Goal: Task Accomplishment & Management: Manage account settings

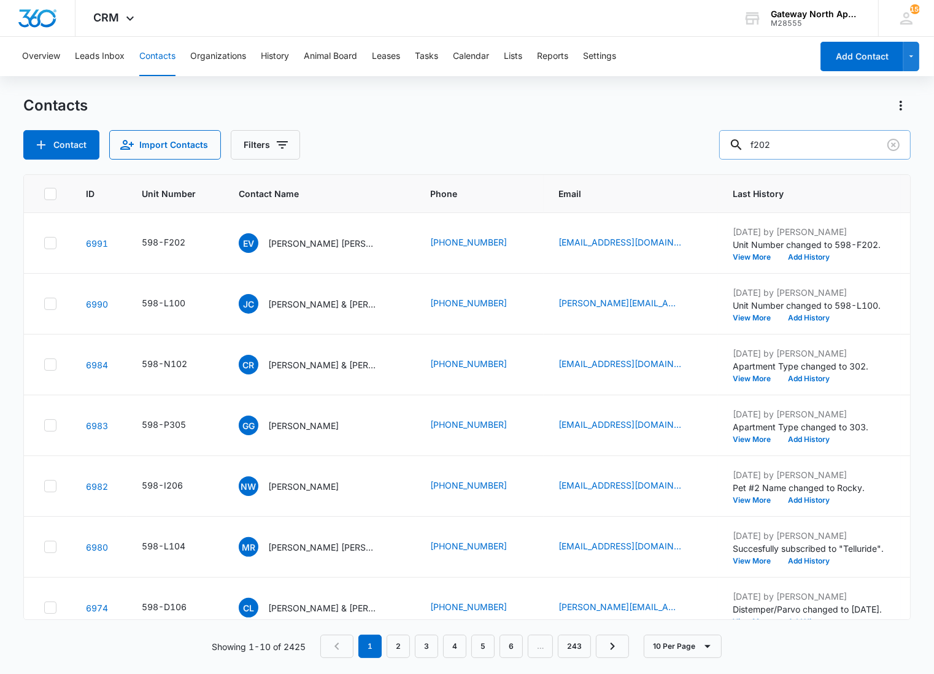
type input "f202"
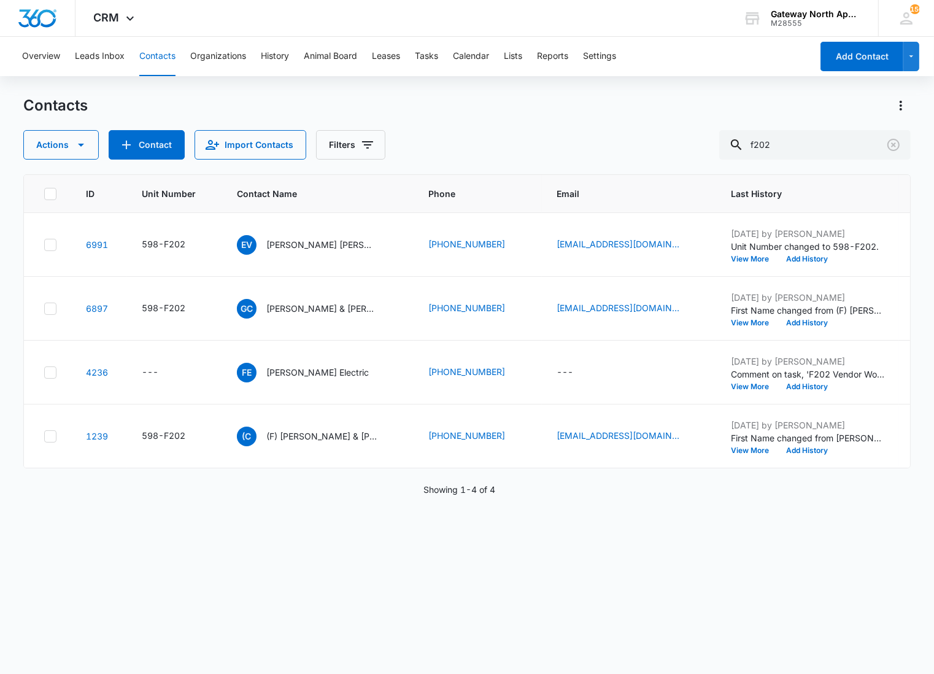
click at [446, 114] on div "Contacts" at bounding box center [466, 106] width 887 height 20
click at [310, 311] on p "[PERSON_NAME] & [PERSON_NAME]" at bounding box center [321, 308] width 110 height 13
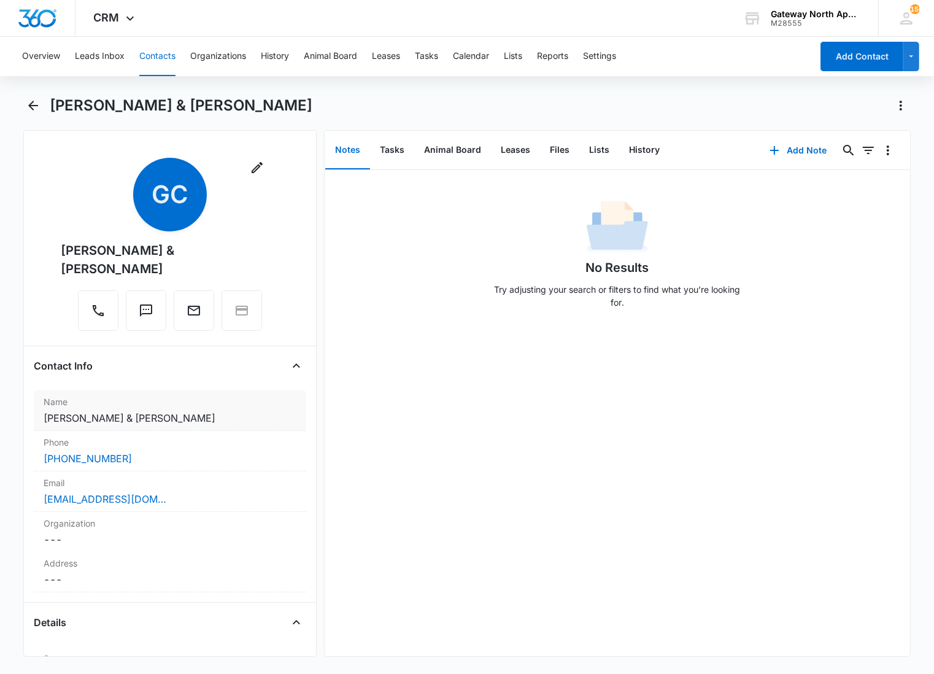
click at [225, 411] on dd "Cancel Save Changes [PERSON_NAME] & [PERSON_NAME]" at bounding box center [170, 418] width 253 height 15
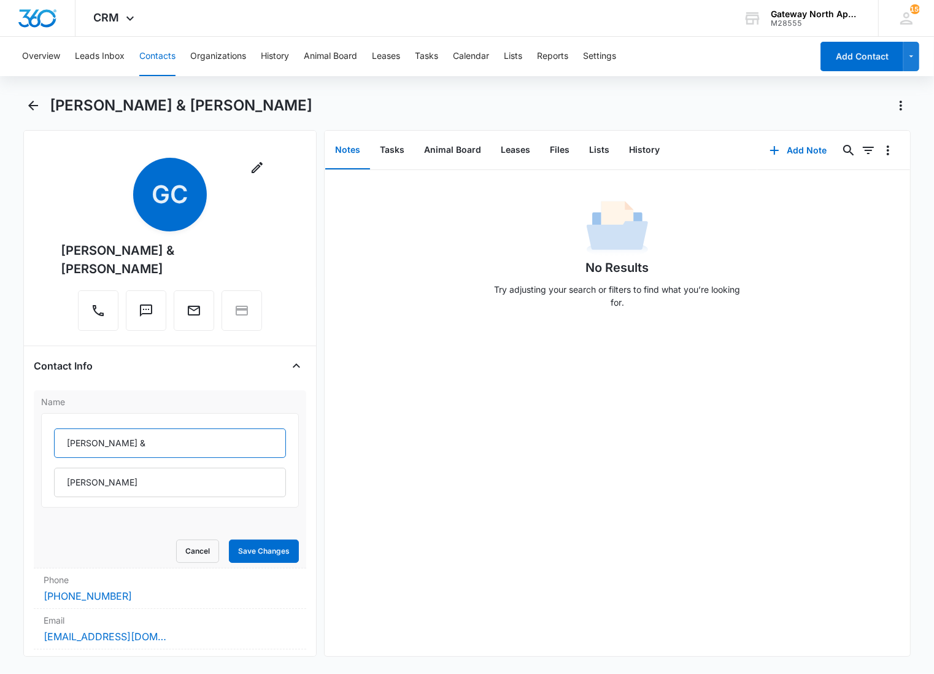
click at [63, 444] on input "[PERSON_NAME] &" at bounding box center [170, 442] width 232 height 29
type input "(F) [PERSON_NAME] &"
click at [268, 538] on form "(F) [PERSON_NAME] & [PERSON_NAME] Cancel Save Changes" at bounding box center [170, 488] width 258 height 150
click at [249, 543] on button "Save Changes" at bounding box center [264, 550] width 70 height 23
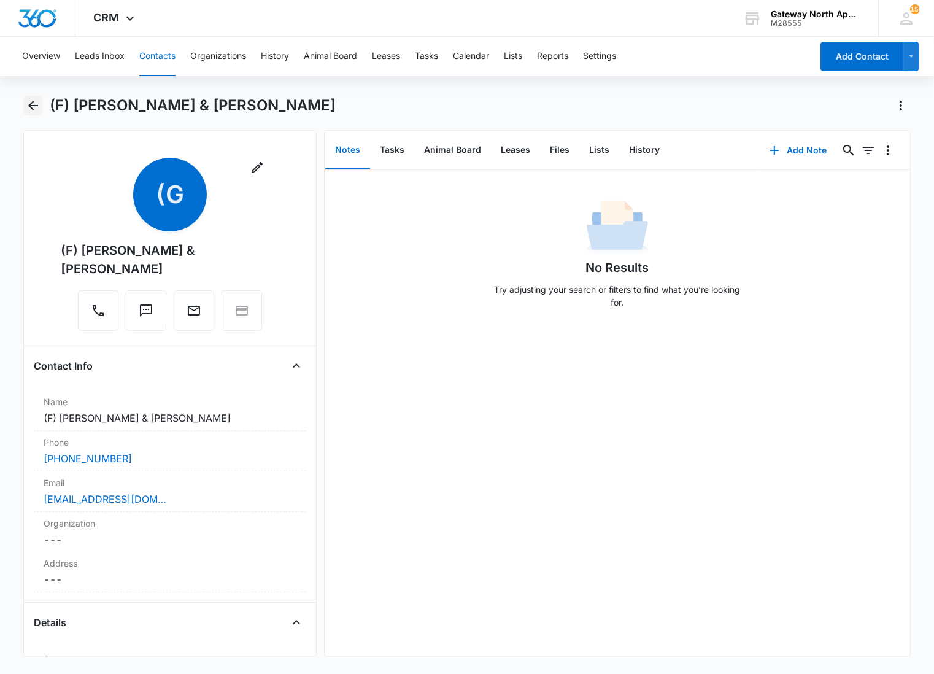
click at [33, 110] on icon "Back" at bounding box center [33, 105] width 15 height 15
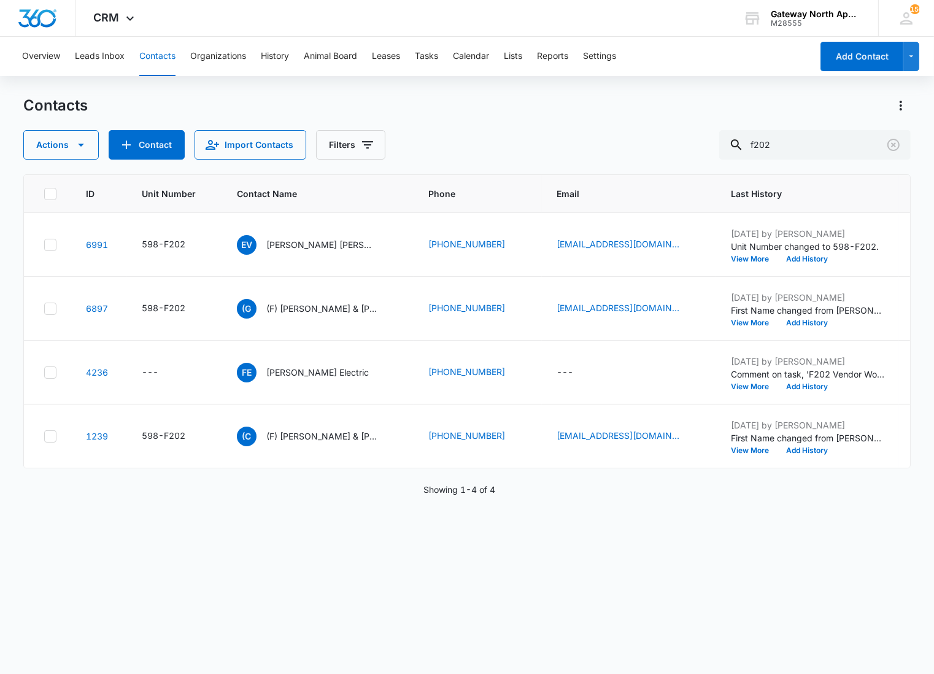
click at [311, 244] on p "[PERSON_NAME] [PERSON_NAME]" at bounding box center [321, 244] width 110 height 13
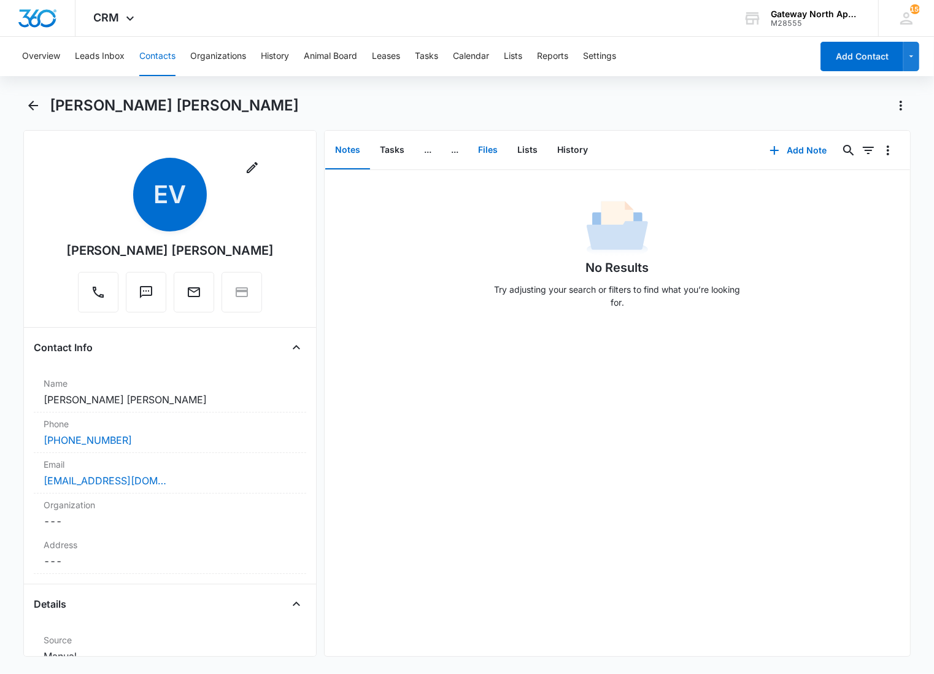
click at [487, 145] on button "Files" at bounding box center [487, 150] width 39 height 38
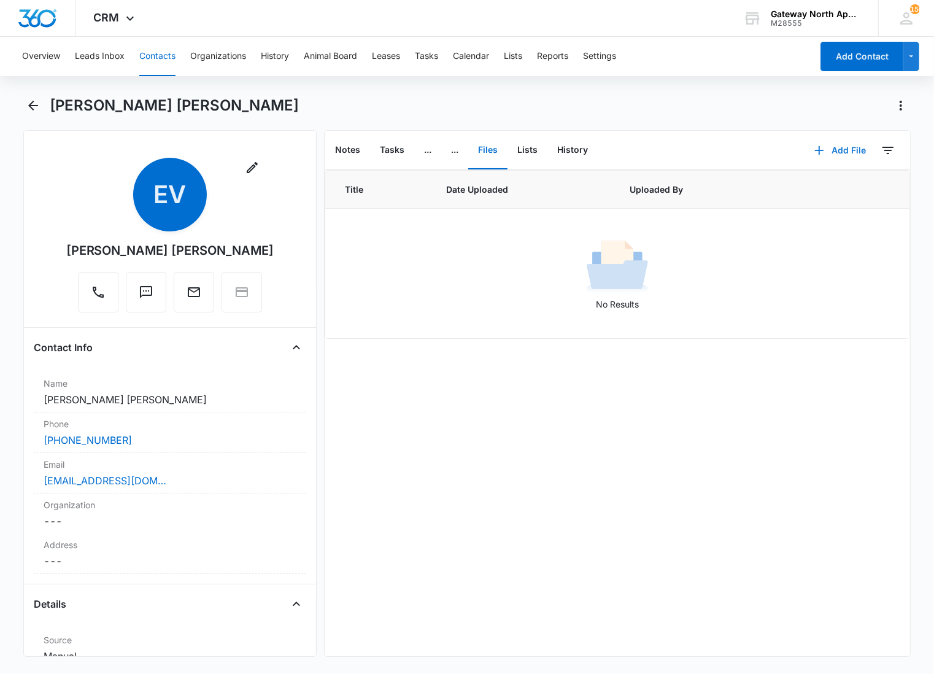
click at [818, 149] on button "Add File" at bounding box center [840, 150] width 76 height 29
click at [800, 189] on div "Upload Files" at bounding box center [823, 189] width 49 height 9
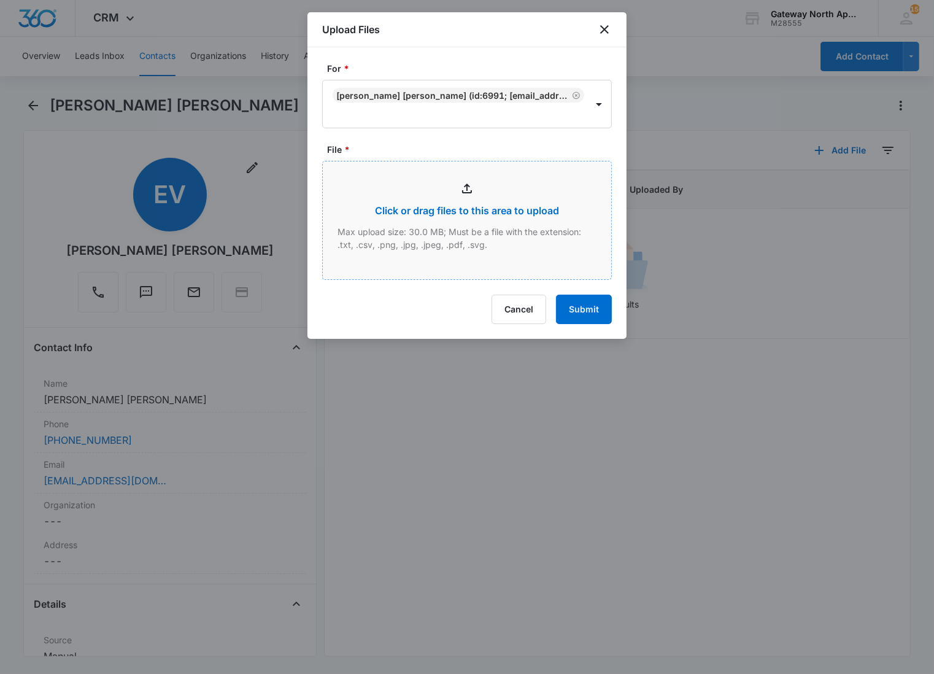
type input "C:\fakepath\F202_10092025110853.pdf"
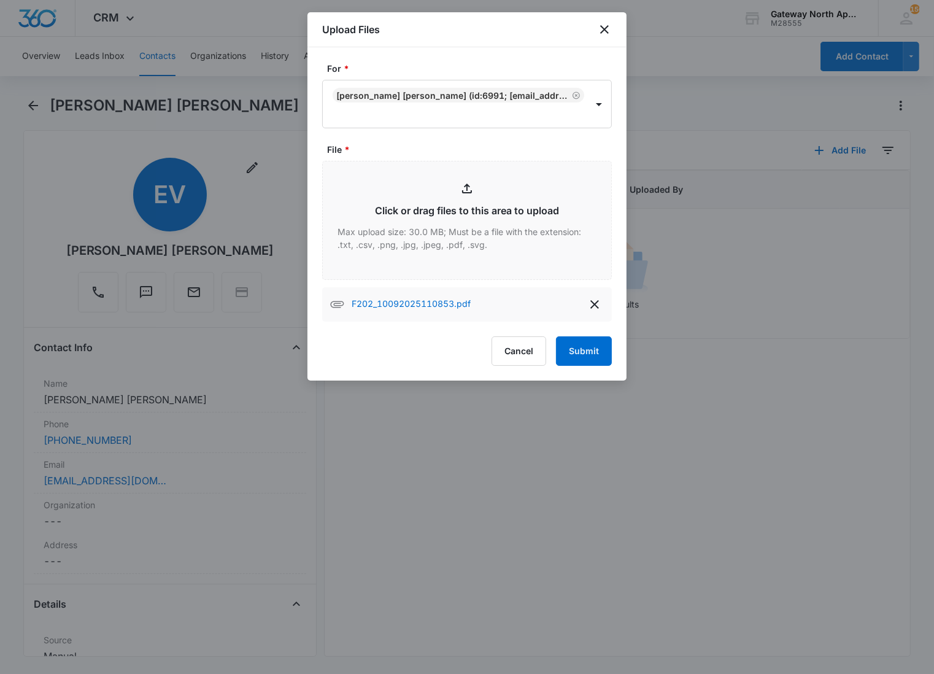
click at [617, 357] on div "For * [PERSON_NAME] [PERSON_NAME] (ID:6991; [EMAIL_ADDRESS][DOMAIN_NAME]; 72023…" at bounding box center [466, 213] width 319 height 333
click at [595, 357] on button "Submit" at bounding box center [584, 350] width 56 height 29
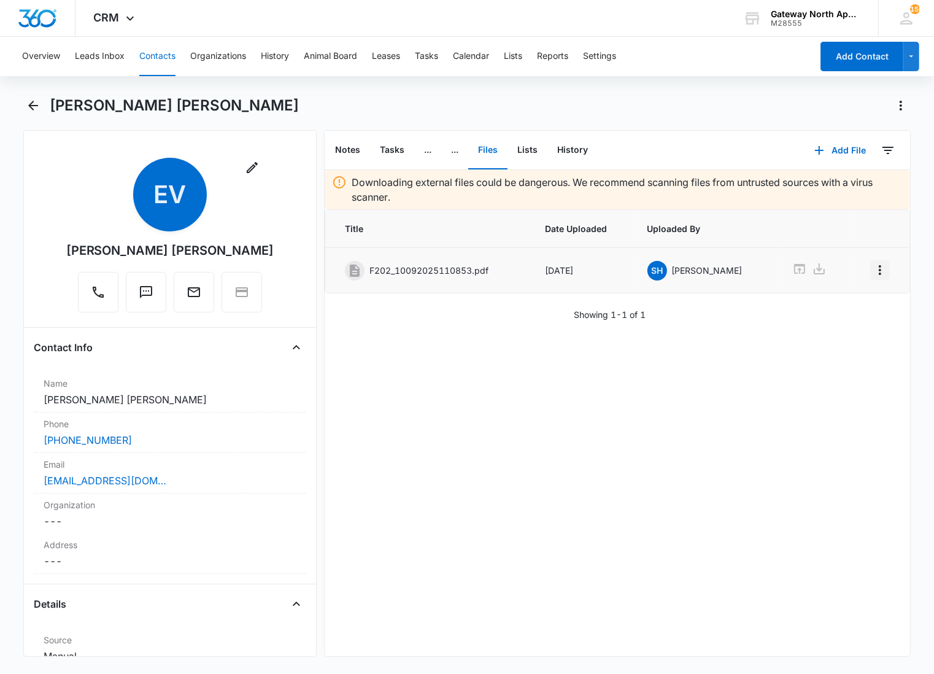
click at [873, 272] on icon "Overflow Menu" at bounding box center [880, 270] width 15 height 15
click at [838, 304] on div "Edit" at bounding box center [837, 304] width 26 height 9
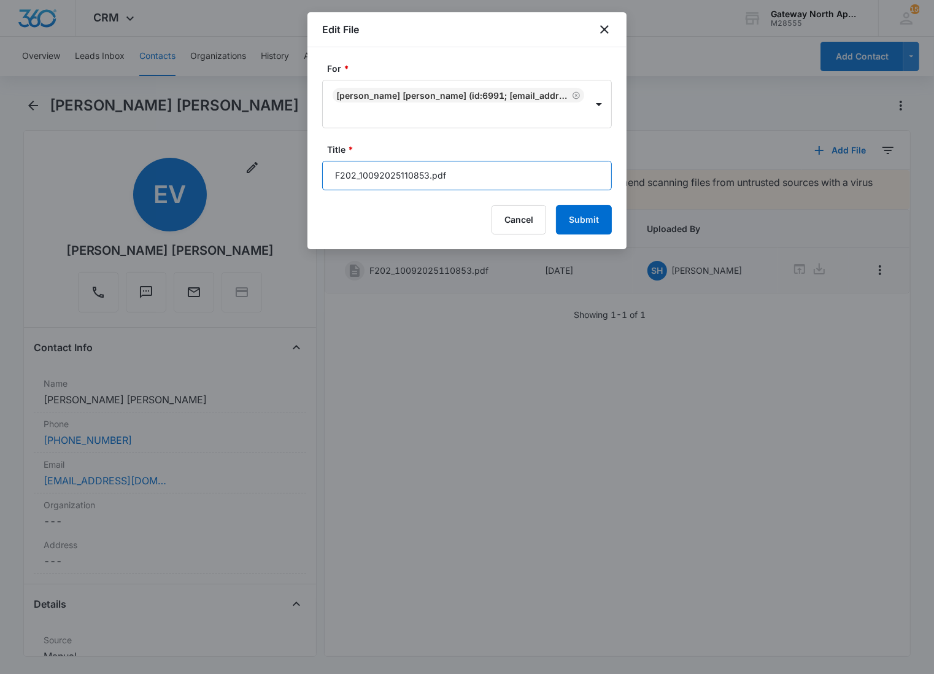
drag, startPoint x: 480, startPoint y: 173, endPoint x: 274, endPoint y: 190, distance: 206.3
click at [274, 190] on body "CRM Apps Reputation Websites Forms CRM Email Social Content Ads Intelligence Fi…" at bounding box center [467, 337] width 934 height 674
type input "598-F202 Application"
click at [556, 205] on button "Submit" at bounding box center [584, 219] width 56 height 29
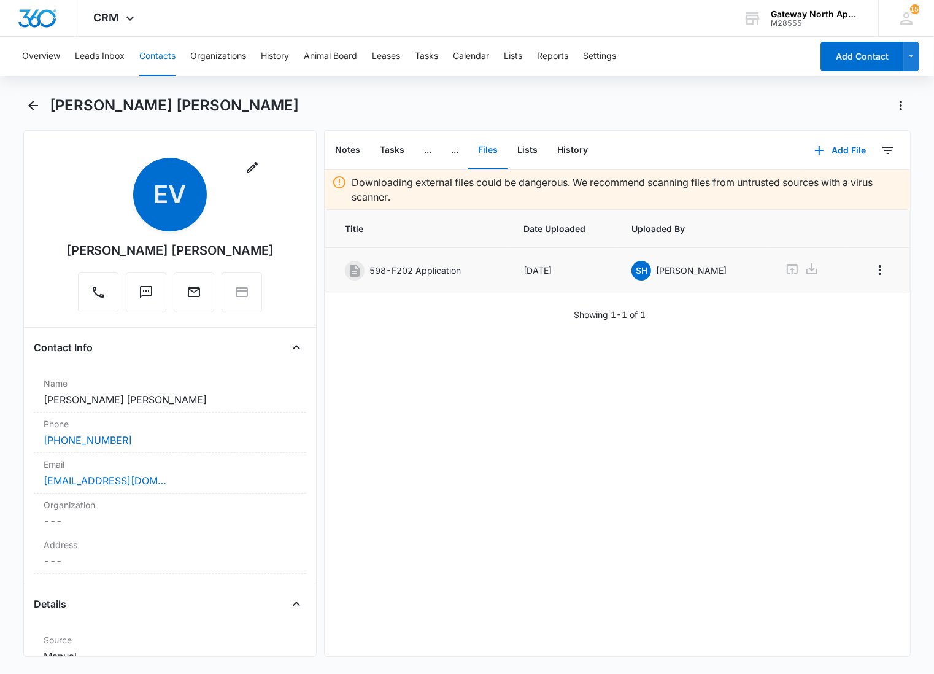
click at [484, 384] on div "Downloading external files could be dangerous. We recommend scanning files from…" at bounding box center [617, 413] width 585 height 486
click at [823, 151] on button "Add File" at bounding box center [840, 150] width 76 height 29
click at [808, 192] on div "Upload Files" at bounding box center [823, 189] width 49 height 9
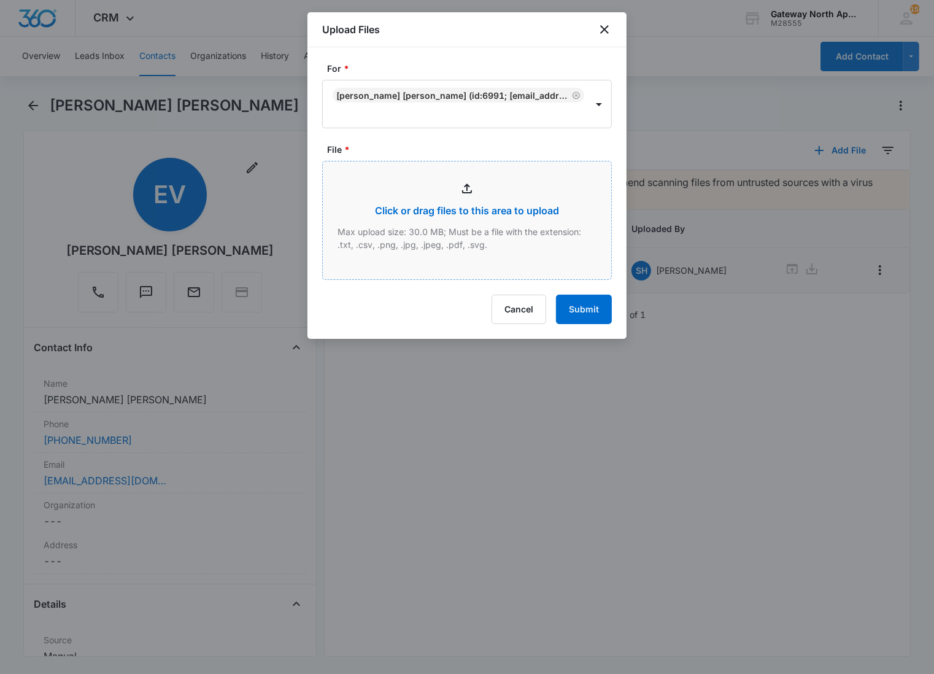
type input "C:\fakepath\F202_10092025110904.pdf"
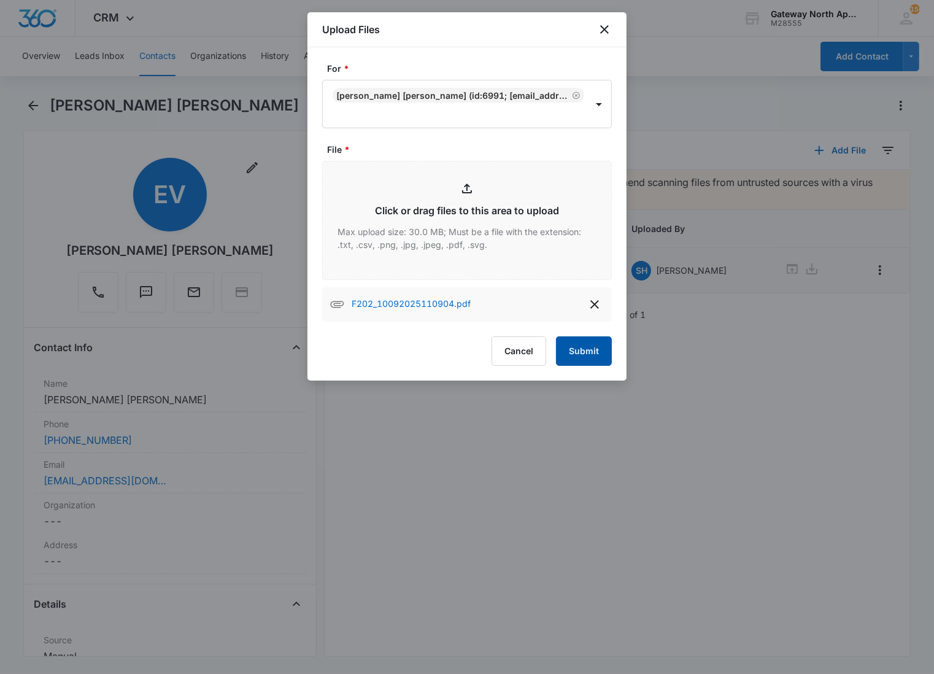
click at [600, 357] on button "Submit" at bounding box center [584, 350] width 56 height 29
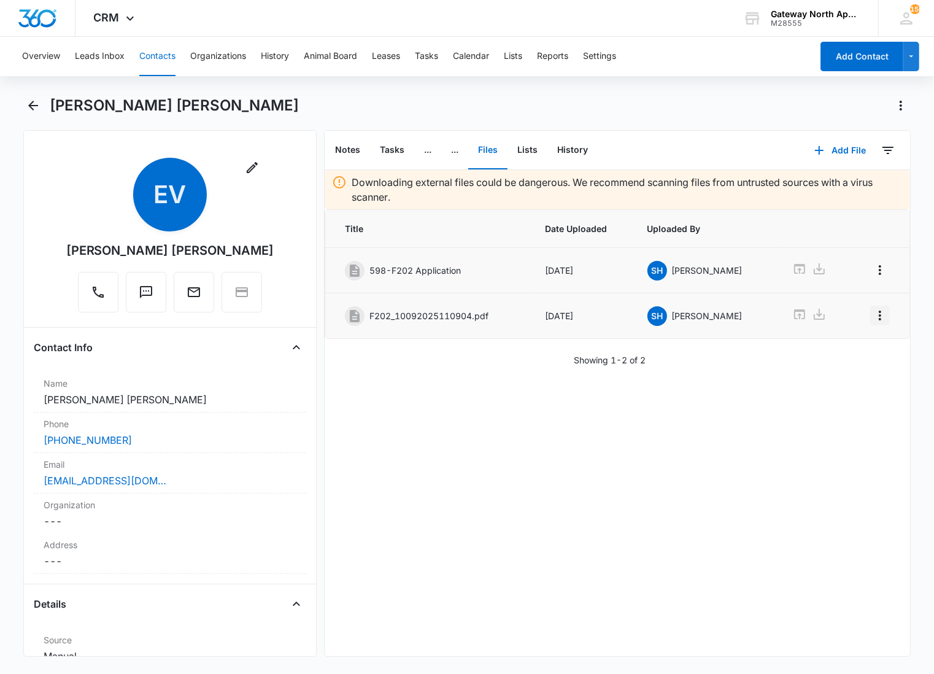
click at [873, 315] on icon "Overflow Menu" at bounding box center [880, 315] width 15 height 15
click at [832, 346] on button "Edit" at bounding box center [844, 351] width 70 height 18
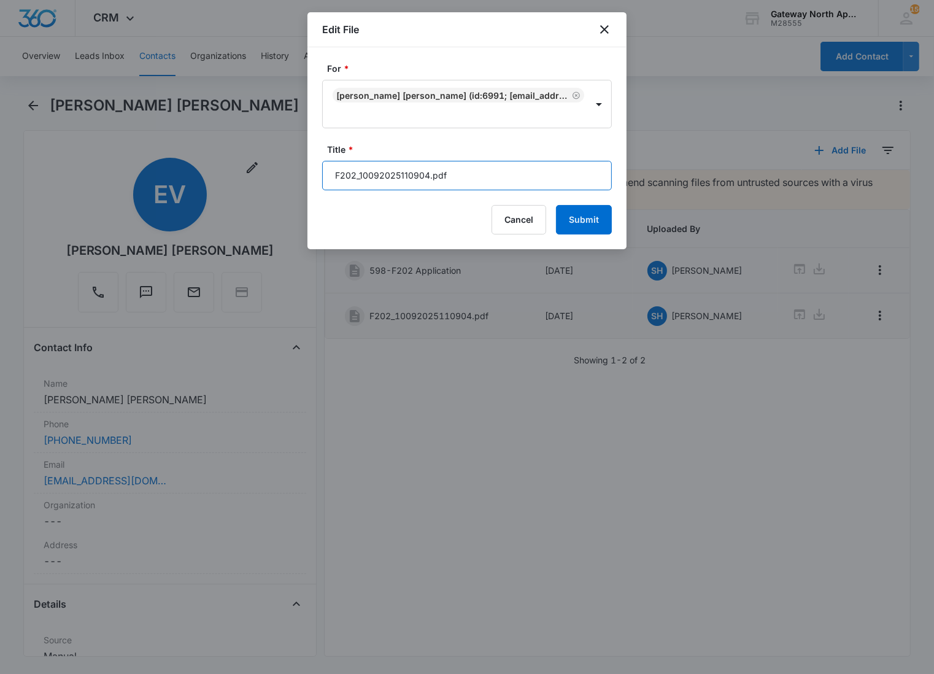
drag, startPoint x: 476, startPoint y: 186, endPoint x: 273, endPoint y: 174, distance: 202.9
click at [273, 174] on body "CRM Apps Reputation Websites Forms CRM Email Social Content Ads Intelligence Fi…" at bounding box center [467, 337] width 934 height 674
type input "598-F202 Lease [DATE]-[DATE]"
click at [556, 205] on button "Submit" at bounding box center [584, 219] width 56 height 29
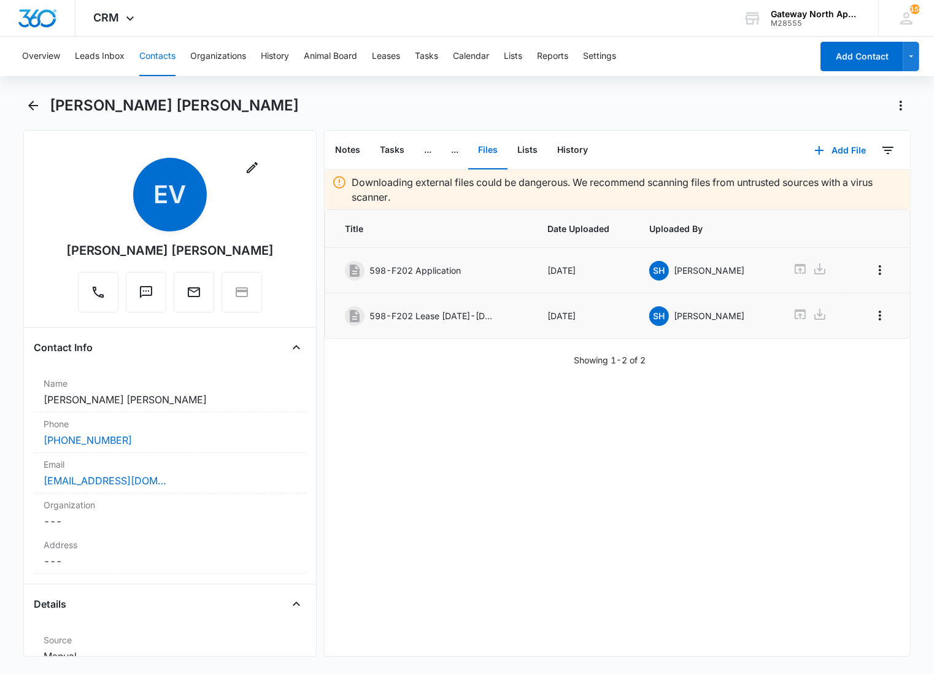
click at [516, 445] on div "Downloading external files could be dangerous. We recommend scanning files from…" at bounding box center [617, 413] width 585 height 486
click at [824, 150] on button "Add File" at bounding box center [840, 150] width 76 height 29
click at [812, 188] on div "Upload Files" at bounding box center [823, 189] width 49 height 9
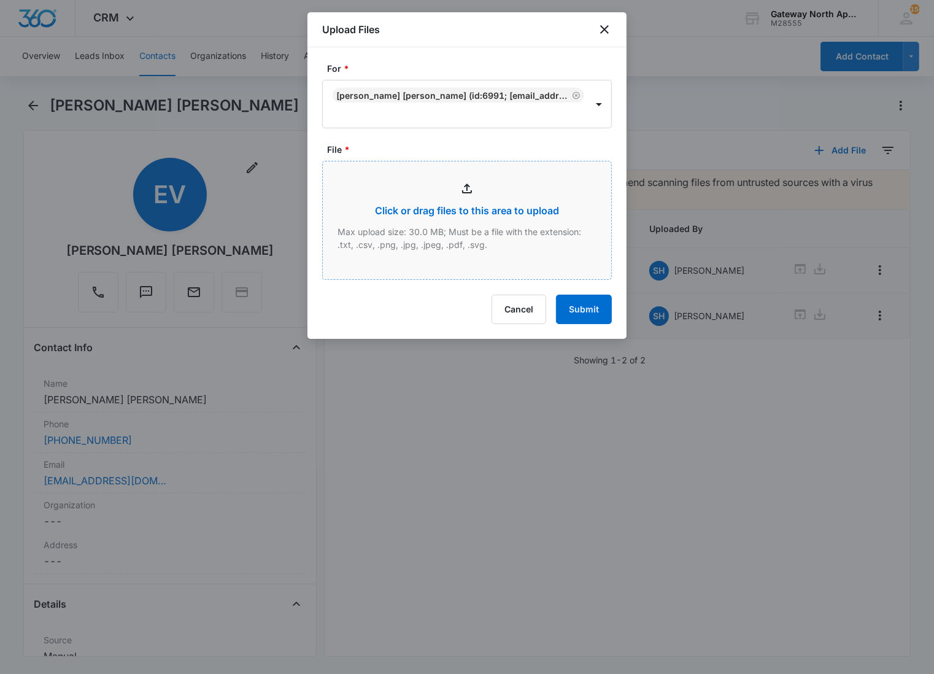
type input "C:\fakepath\F202_10092025110808.pdf"
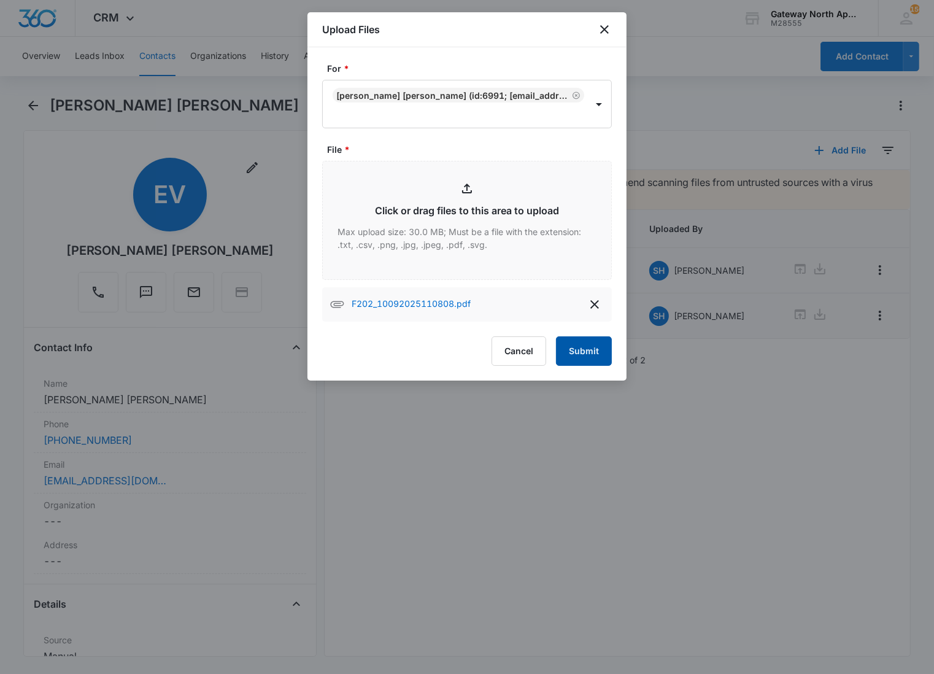
click at [598, 357] on button "Submit" at bounding box center [584, 350] width 56 height 29
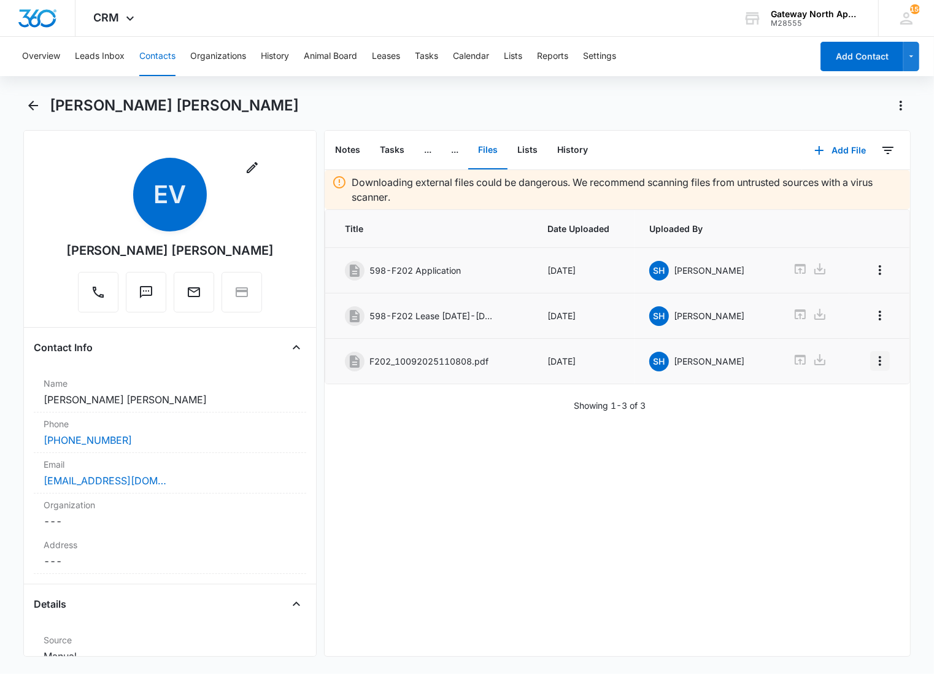
click at [873, 362] on icon "Overflow Menu" at bounding box center [880, 360] width 15 height 15
click at [853, 397] on button "Edit" at bounding box center [844, 397] width 70 height 18
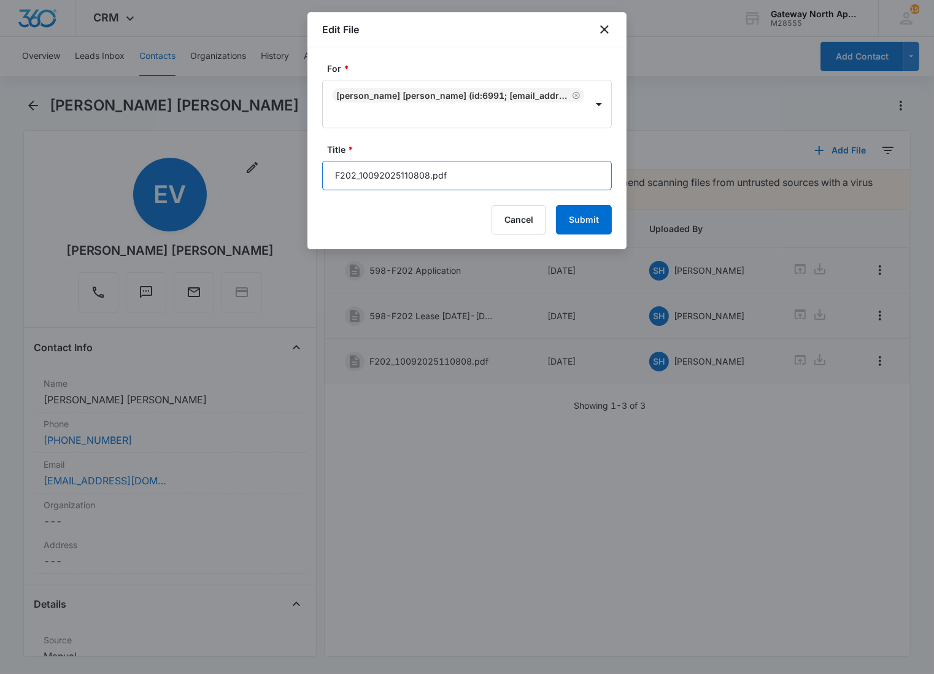
drag, startPoint x: 466, startPoint y: 172, endPoint x: 283, endPoint y: 172, distance: 183.5
click at [283, 174] on body "CRM Apps Reputation Websites Forms CRM Email Social Content Ads Intelligence Fi…" at bounding box center [467, 337] width 934 height 674
type input "598-F202 Lease Packet"
click at [556, 205] on button "Submit" at bounding box center [584, 219] width 56 height 29
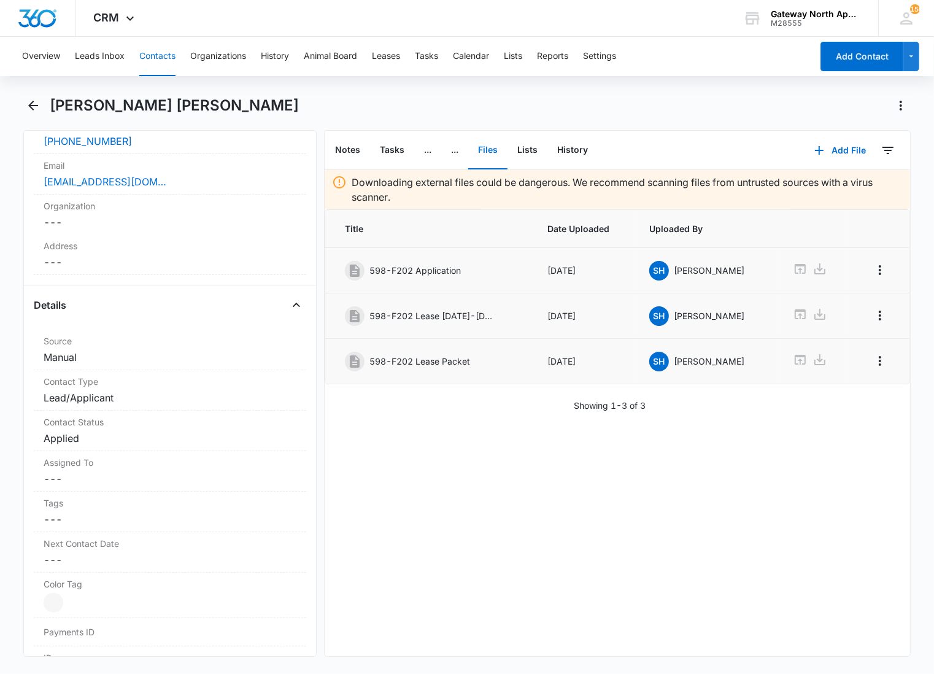
scroll to position [272, 0]
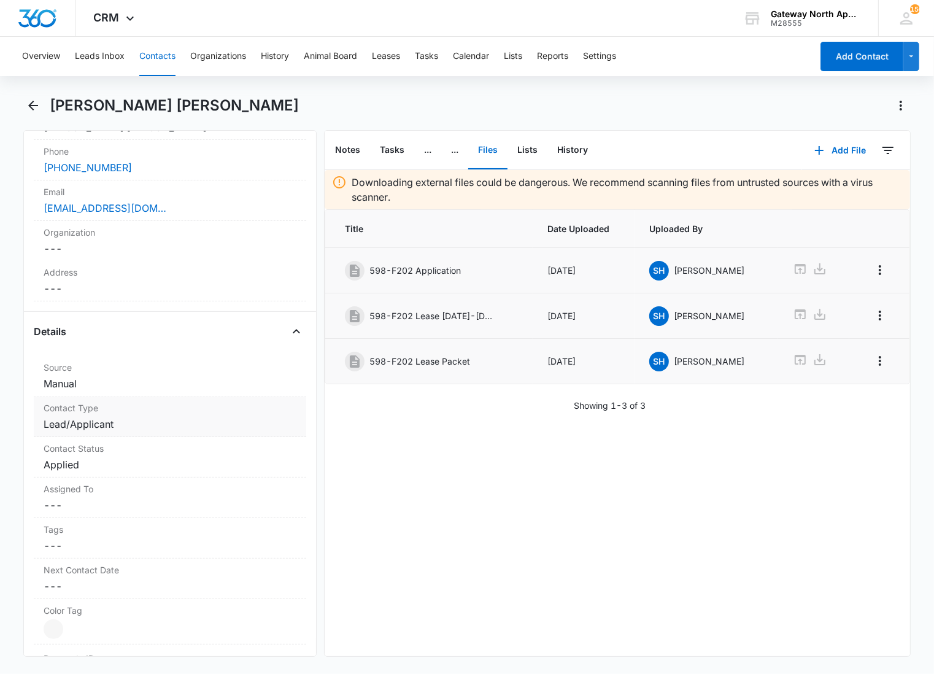
click at [137, 420] on dd "Cancel Save Changes Lead/Applicant" at bounding box center [170, 424] width 253 height 15
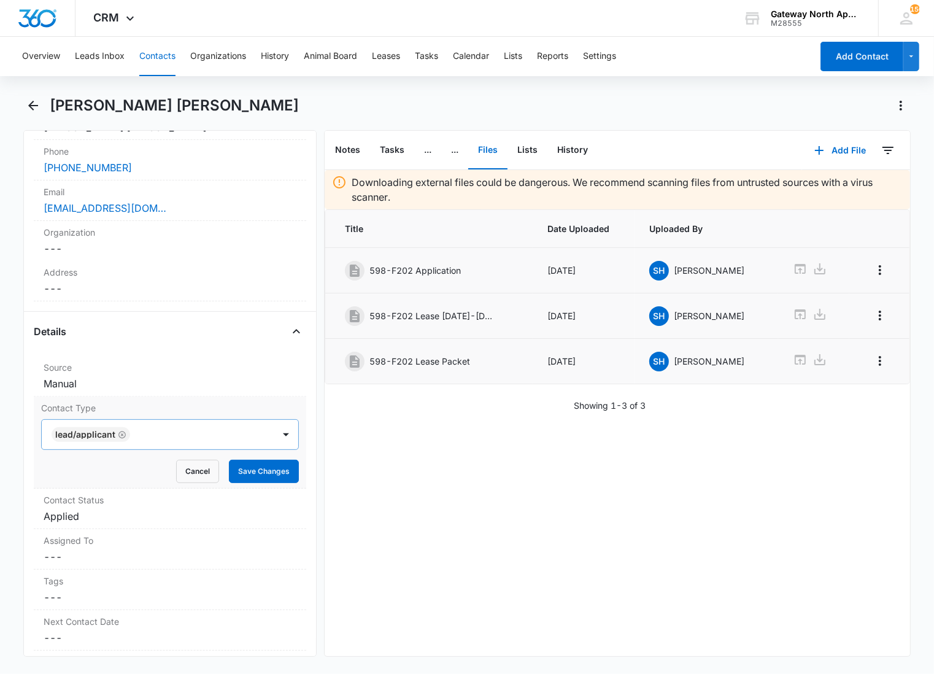
click at [156, 436] on div at bounding box center [196, 434] width 124 height 17
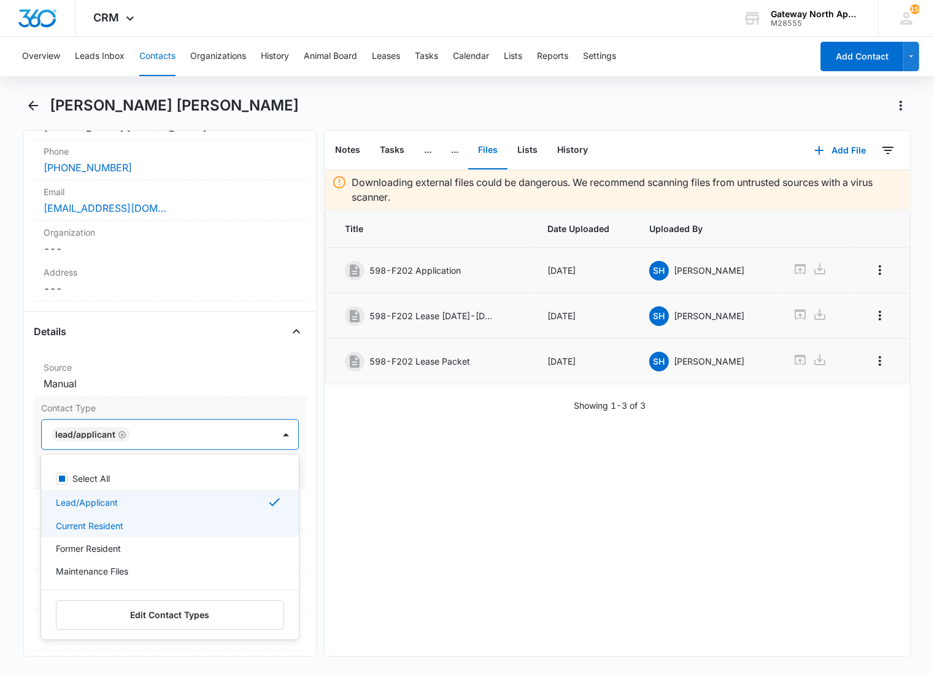
click at [109, 525] on p "Current Resident" at bounding box center [90, 525] width 68 height 13
drag, startPoint x: 117, startPoint y: 500, endPoint x: 182, endPoint y: 456, distance: 78.6
click at [118, 500] on div "Lead/Applicant" at bounding box center [169, 502] width 226 height 15
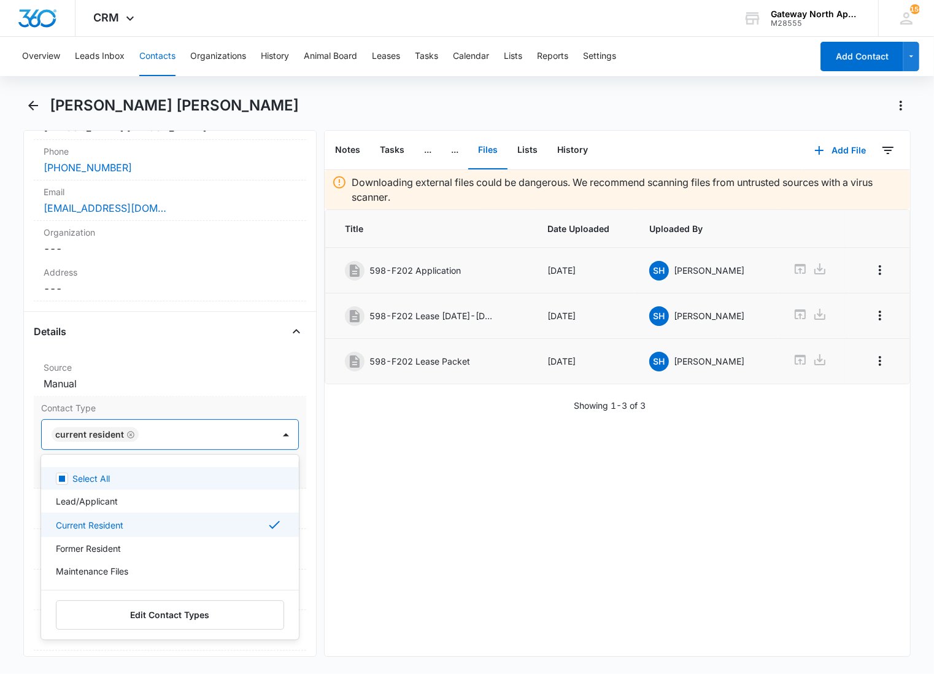
click at [211, 433] on div at bounding box center [199, 434] width 115 height 17
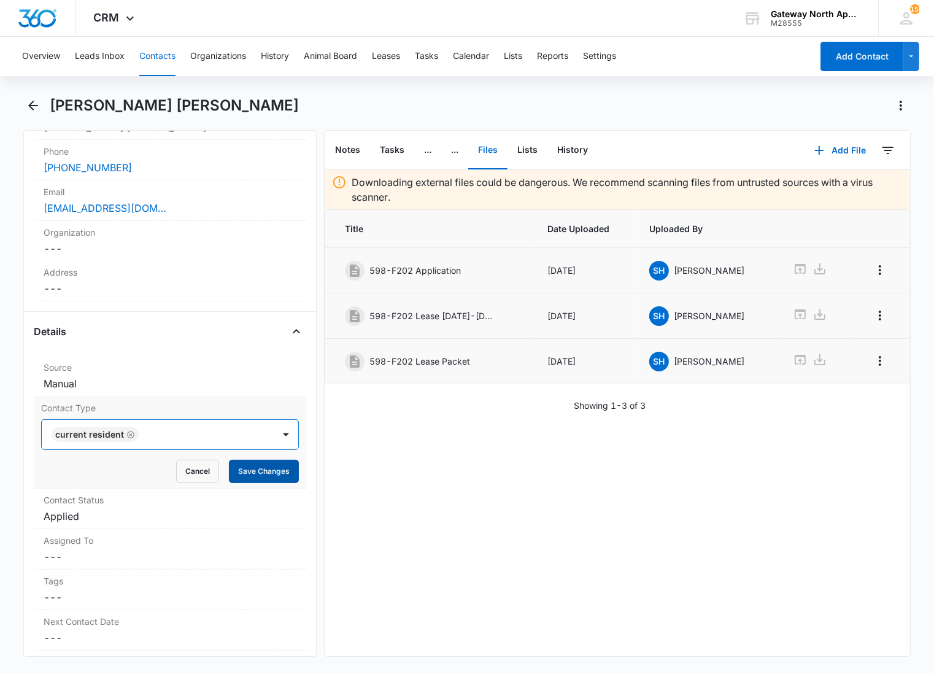
click at [237, 473] on button "Save Changes" at bounding box center [264, 471] width 70 height 23
click at [144, 504] on label "Contact Status" at bounding box center [170, 499] width 253 height 13
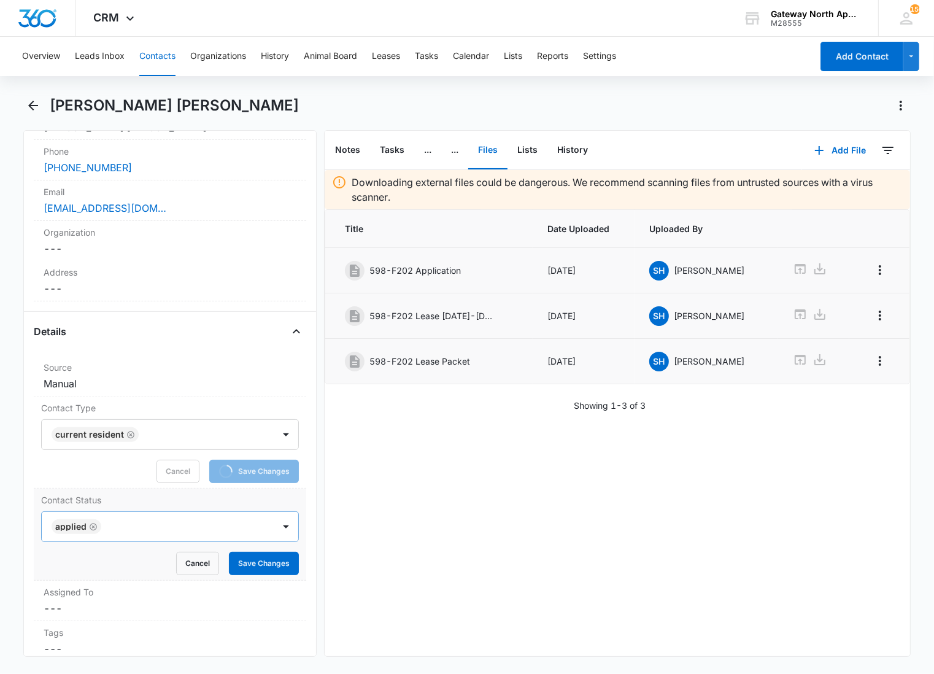
click at [125, 525] on div at bounding box center [181, 526] width 153 height 17
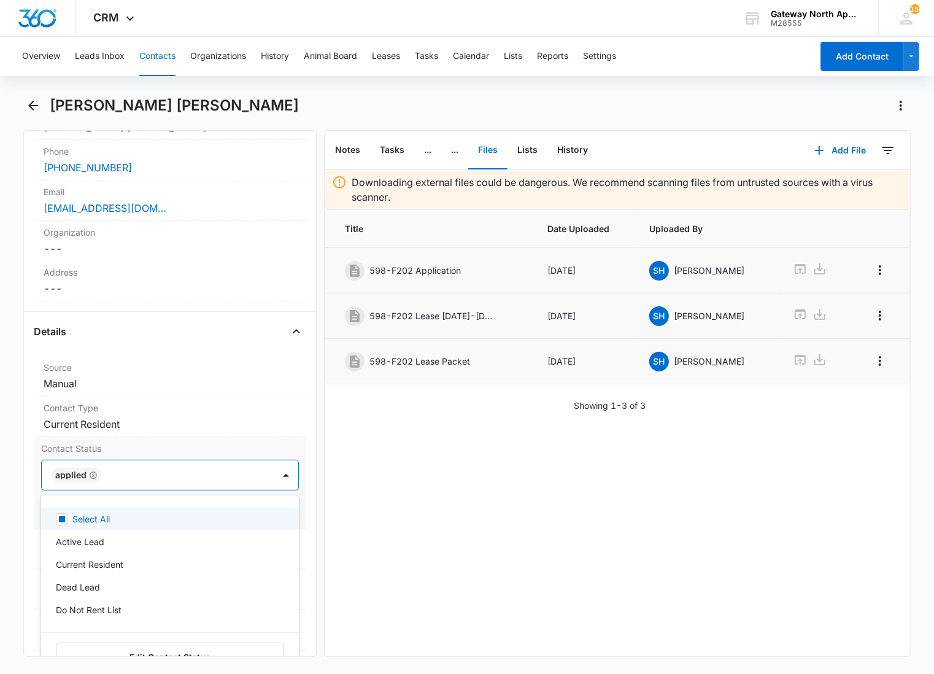
scroll to position [341, 0]
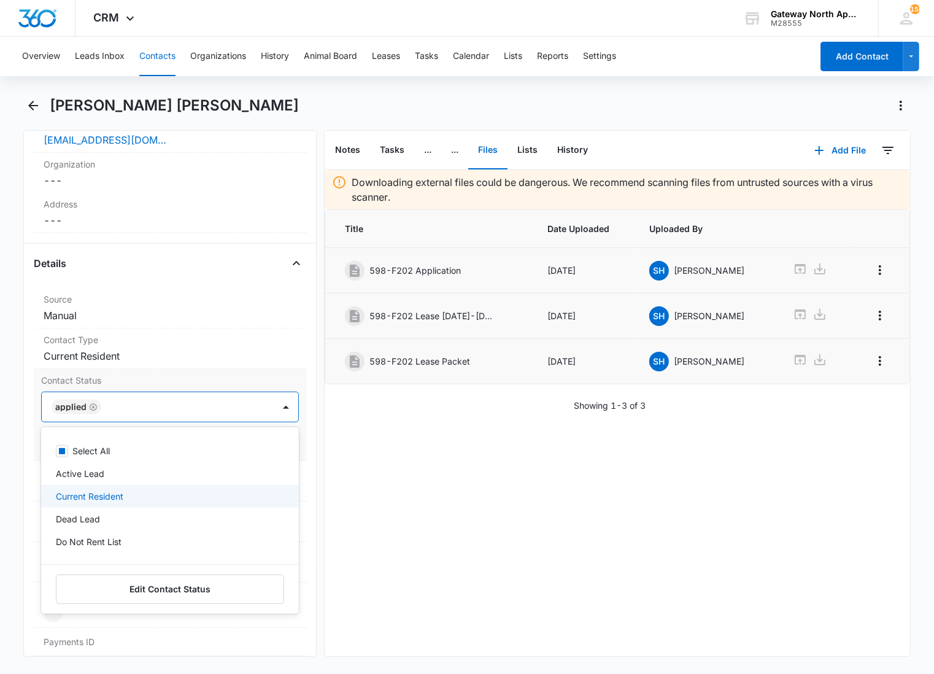
click at [143, 497] on div "Current Resident" at bounding box center [169, 496] width 226 height 13
click at [131, 496] on div "Email Subscriber" at bounding box center [169, 498] width 226 height 13
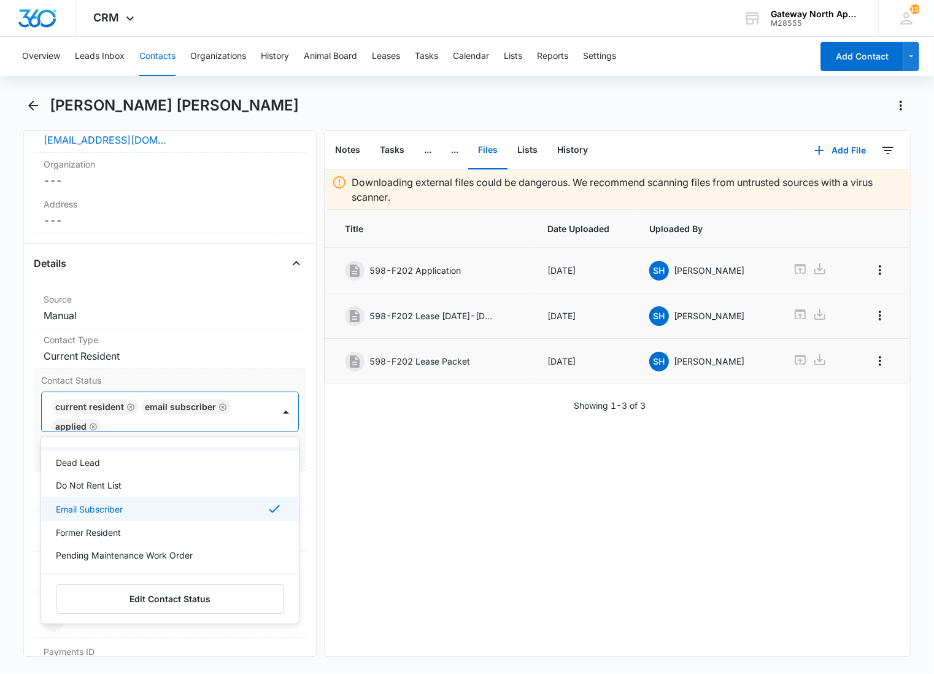
scroll to position [0, 0]
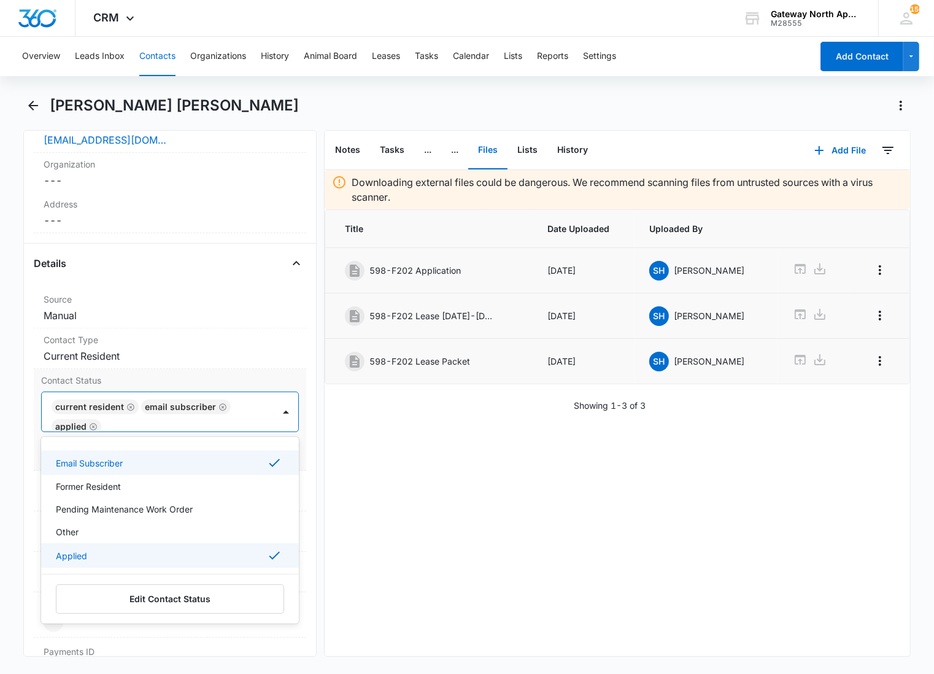
click at [107, 556] on div "Applied" at bounding box center [169, 555] width 226 height 15
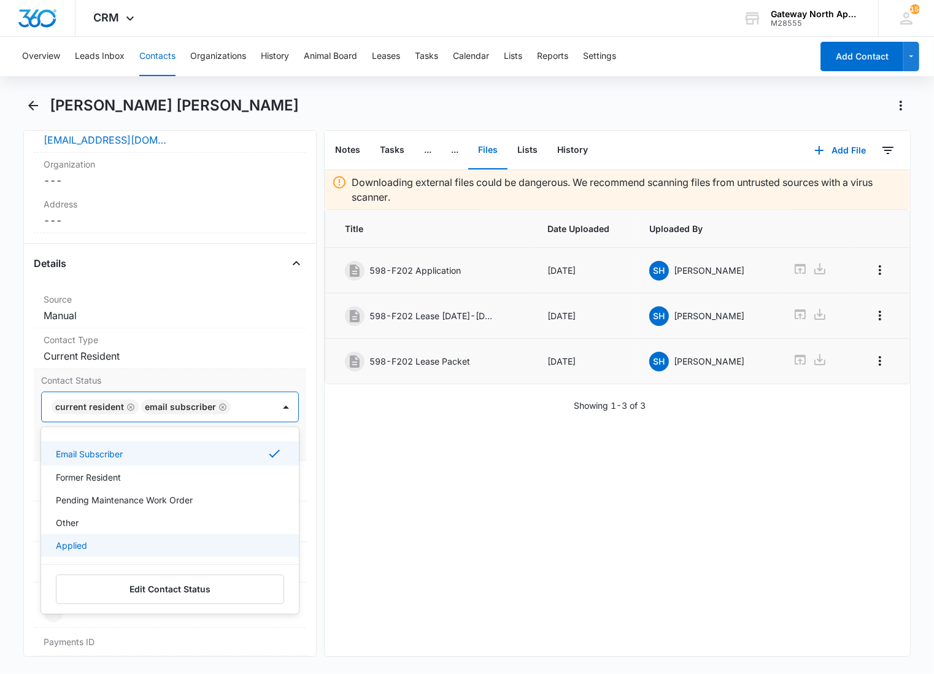
scroll to position [113, 0]
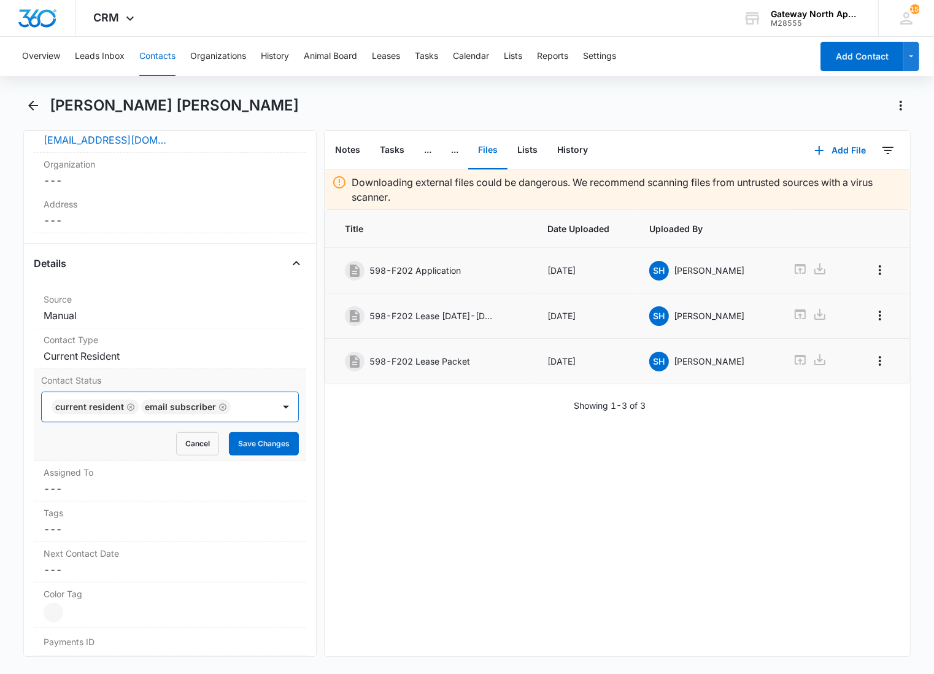
click at [248, 398] on div "Current Resident Email Subscriber" at bounding box center [158, 406] width 232 height 29
click at [236, 444] on button "Save Changes" at bounding box center [264, 443] width 70 height 23
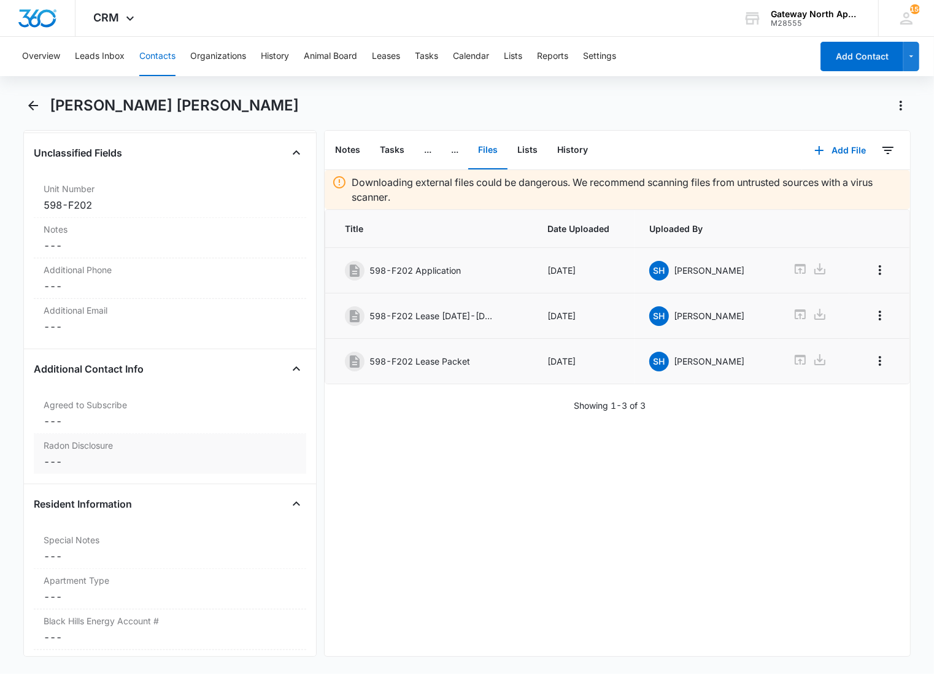
scroll to position [903, 0]
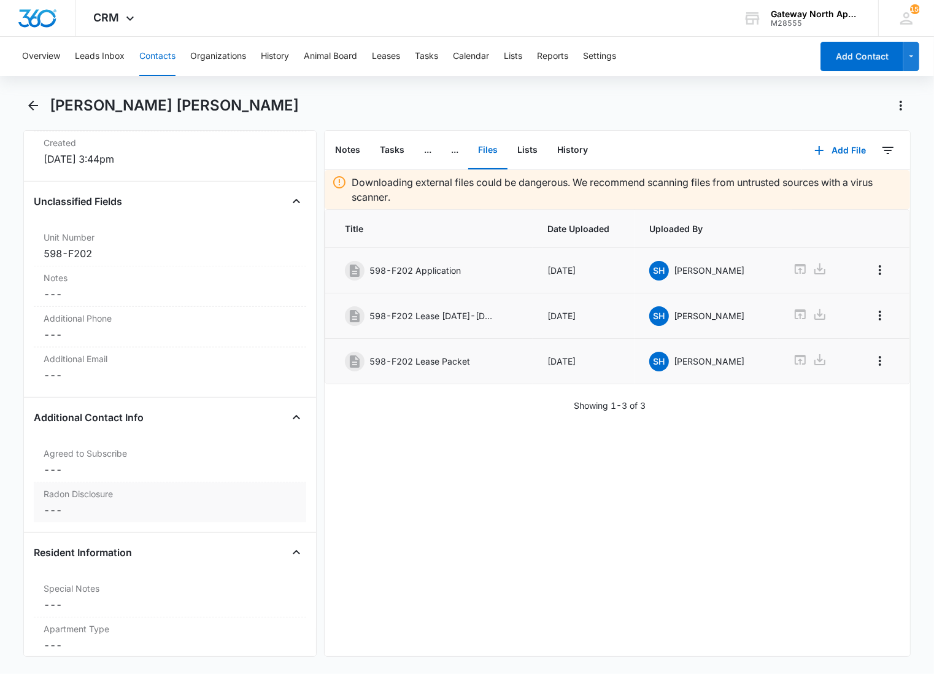
click at [123, 503] on dd "Cancel Save Changes ---" at bounding box center [170, 510] width 253 height 15
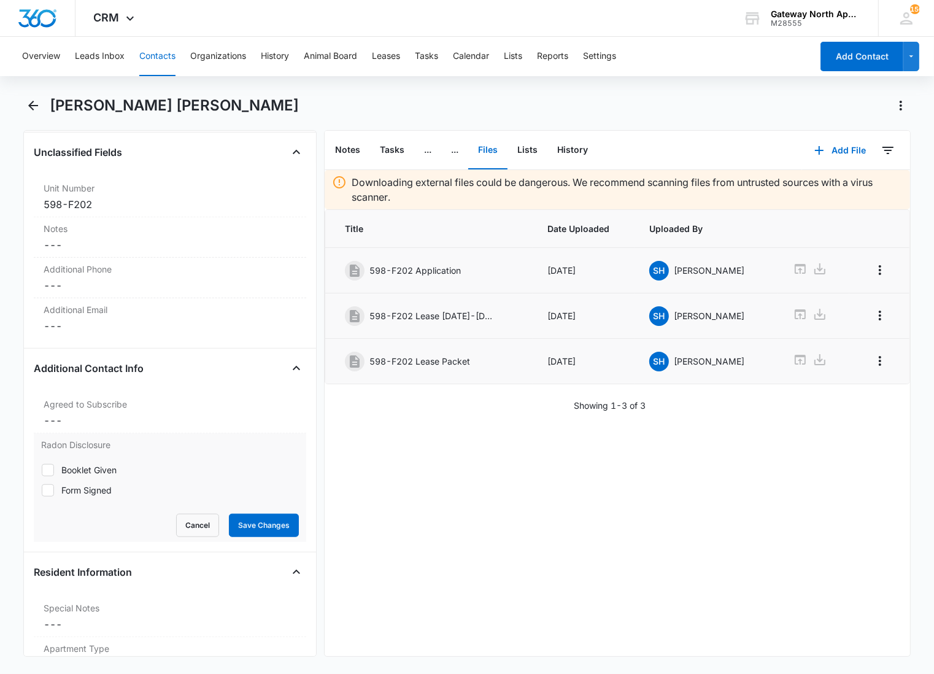
click at [49, 492] on icon at bounding box center [47, 490] width 11 height 11
click at [42, 490] on input "Form Signed" at bounding box center [41, 490] width 1 height 1
checkbox input "true"
drag, startPoint x: 255, startPoint y: 526, endPoint x: 238, endPoint y: 506, distance: 26.5
click at [253, 526] on button "Save Changes" at bounding box center [264, 525] width 70 height 23
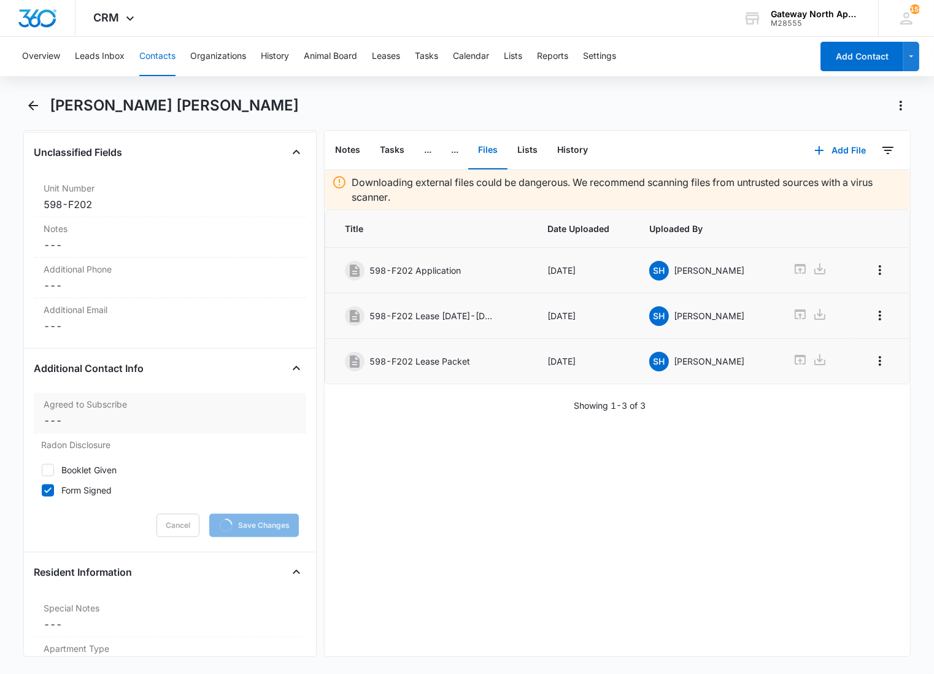
click at [109, 416] on dd "Cancel Save Changes ---" at bounding box center [170, 420] width 253 height 15
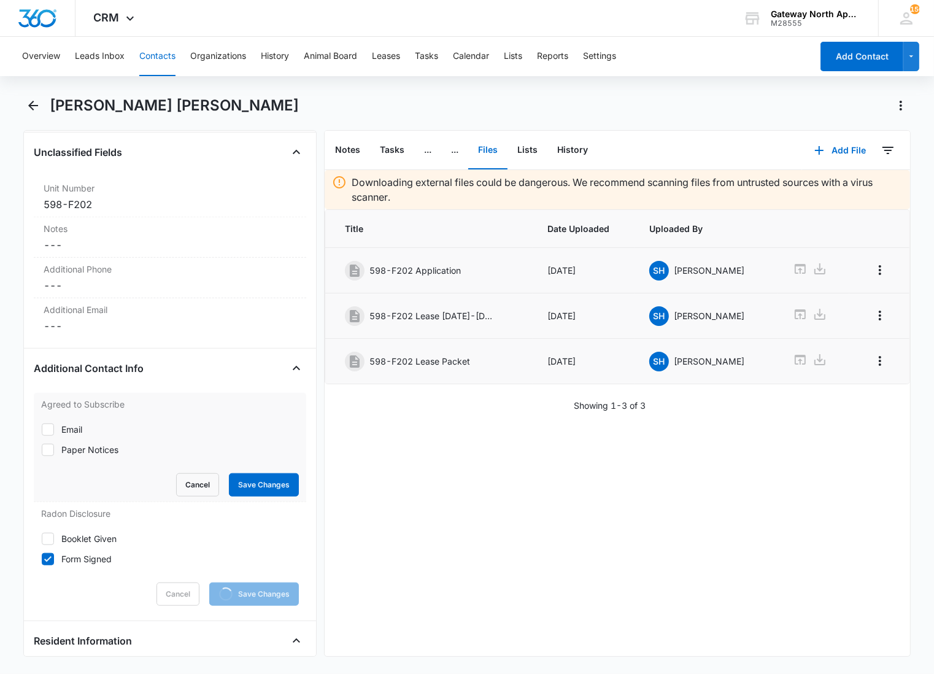
click at [71, 424] on div "Email" at bounding box center [71, 429] width 21 height 13
click at [42, 429] on input "Email" at bounding box center [41, 429] width 1 height 1
checkbox input "true"
click at [236, 481] on button "Save Changes" at bounding box center [264, 484] width 70 height 23
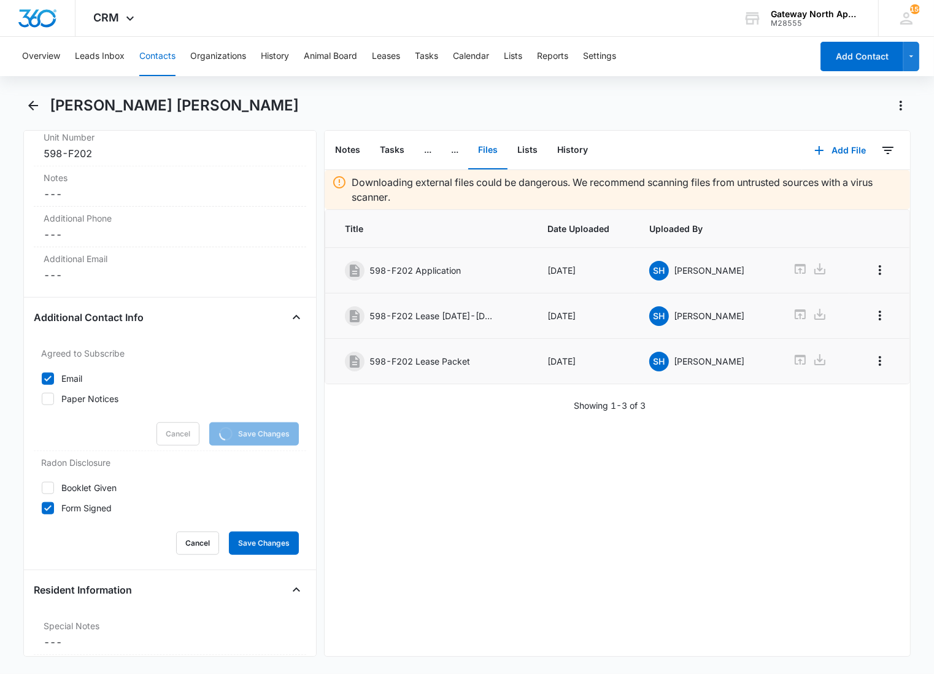
scroll to position [1040, 0]
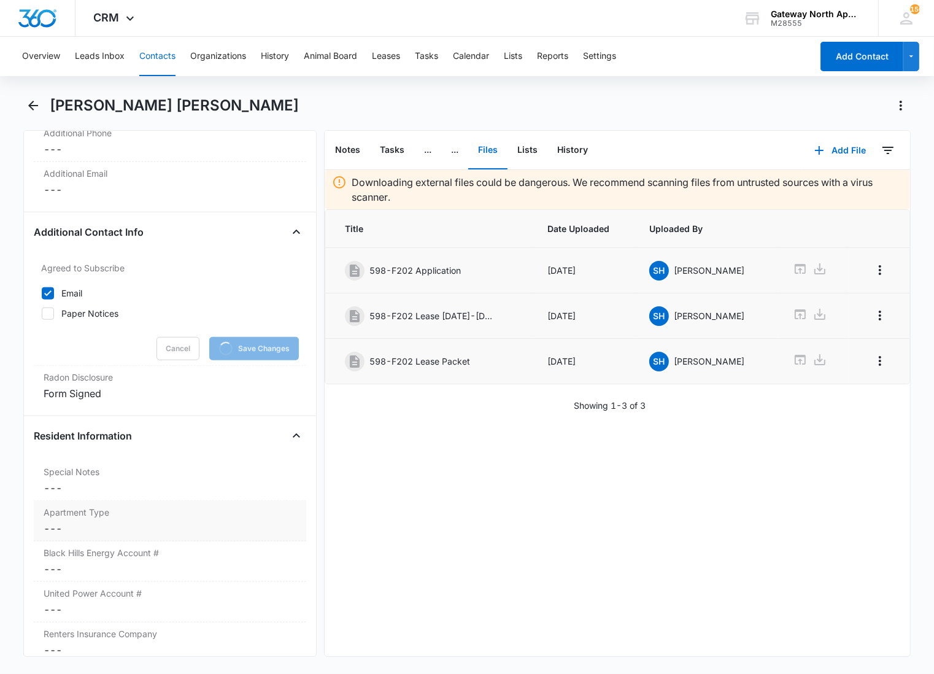
click at [108, 516] on label "Apartment Type" at bounding box center [170, 512] width 253 height 13
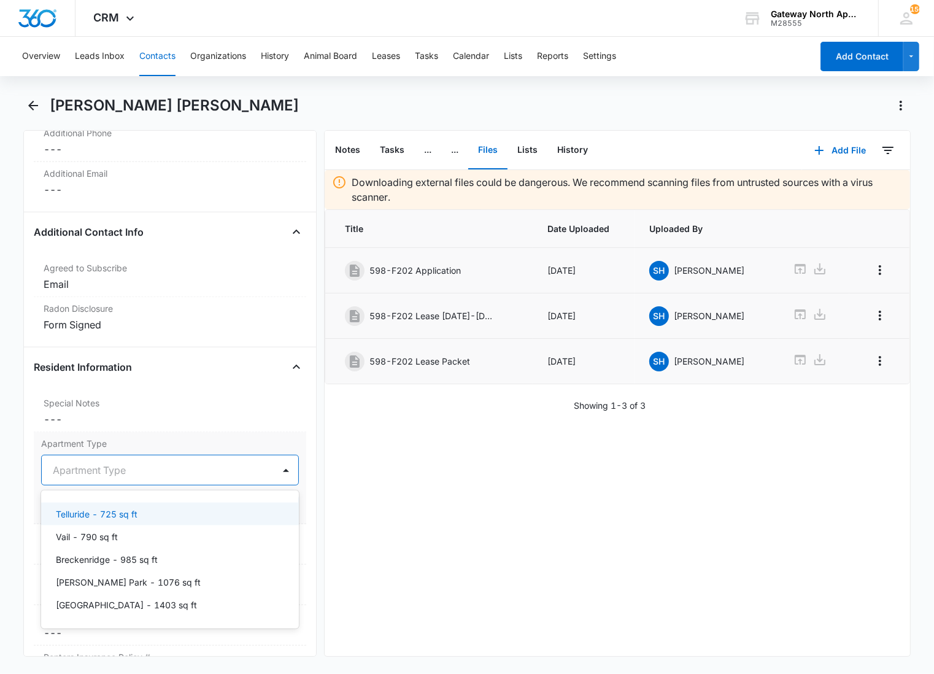
click at [84, 466] on div at bounding box center [155, 470] width 205 height 17
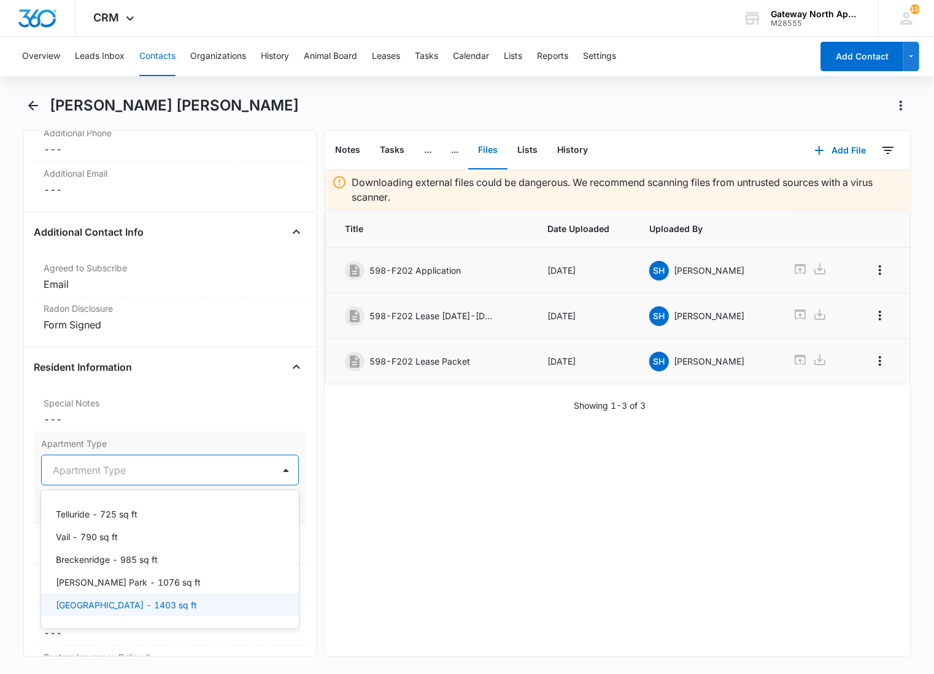
click at [79, 606] on p "[GEOGRAPHIC_DATA] - 1403 sq ft" at bounding box center [126, 604] width 141 height 13
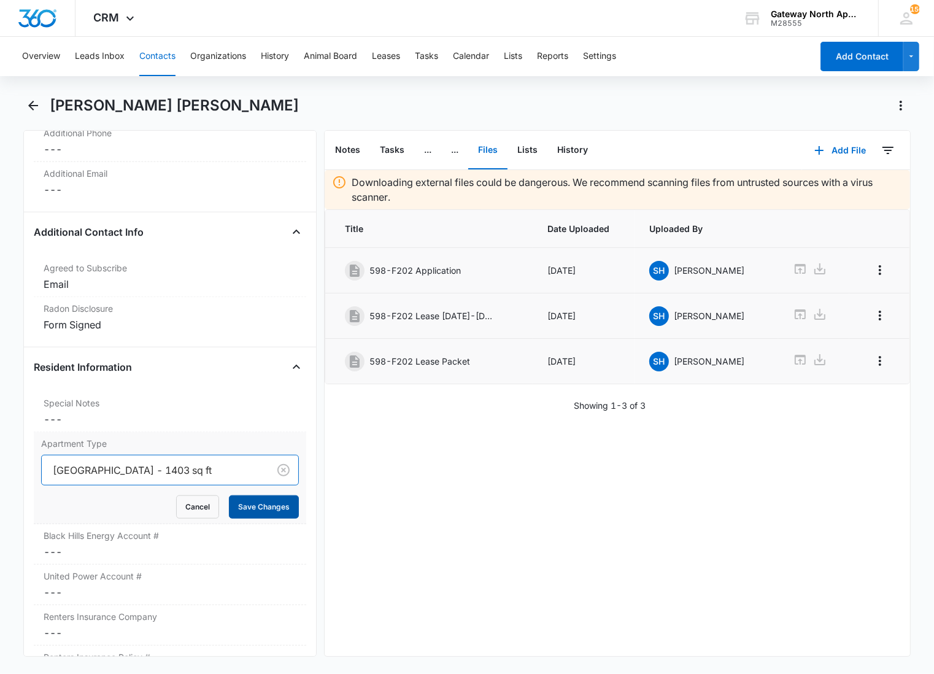
click at [229, 505] on button "Save Changes" at bounding box center [264, 506] width 70 height 23
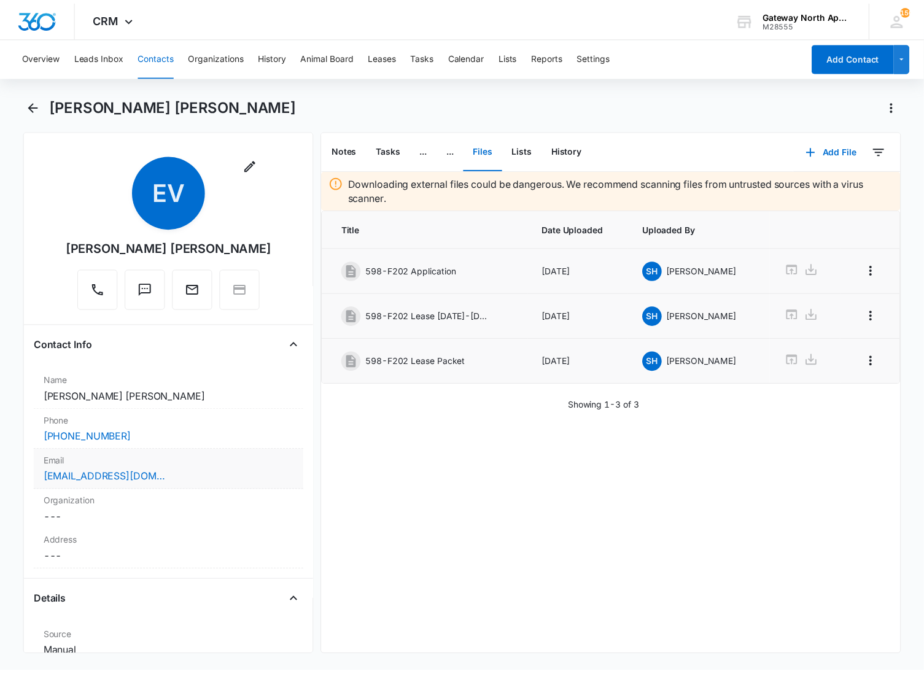
scroll to position [0, 0]
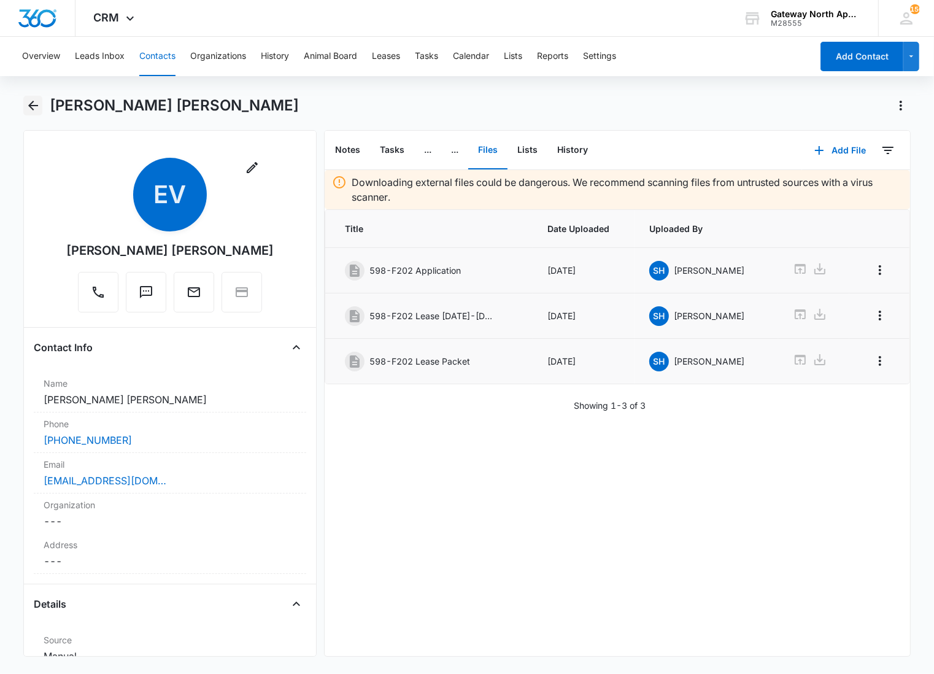
click at [31, 107] on icon "Back" at bounding box center [33, 106] width 10 height 10
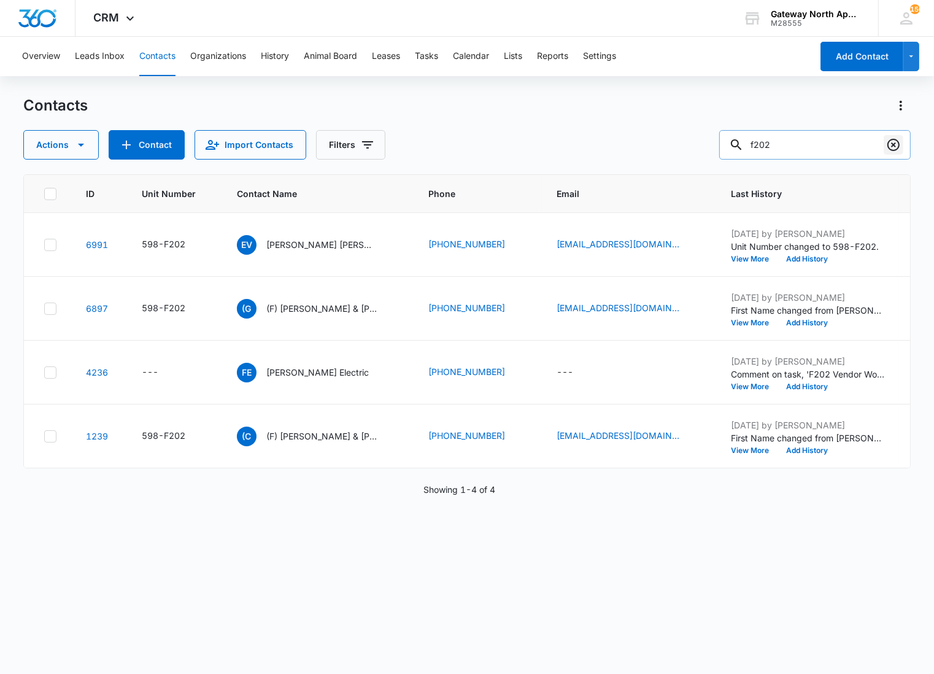
click at [890, 149] on icon "Clear" at bounding box center [893, 145] width 12 height 12
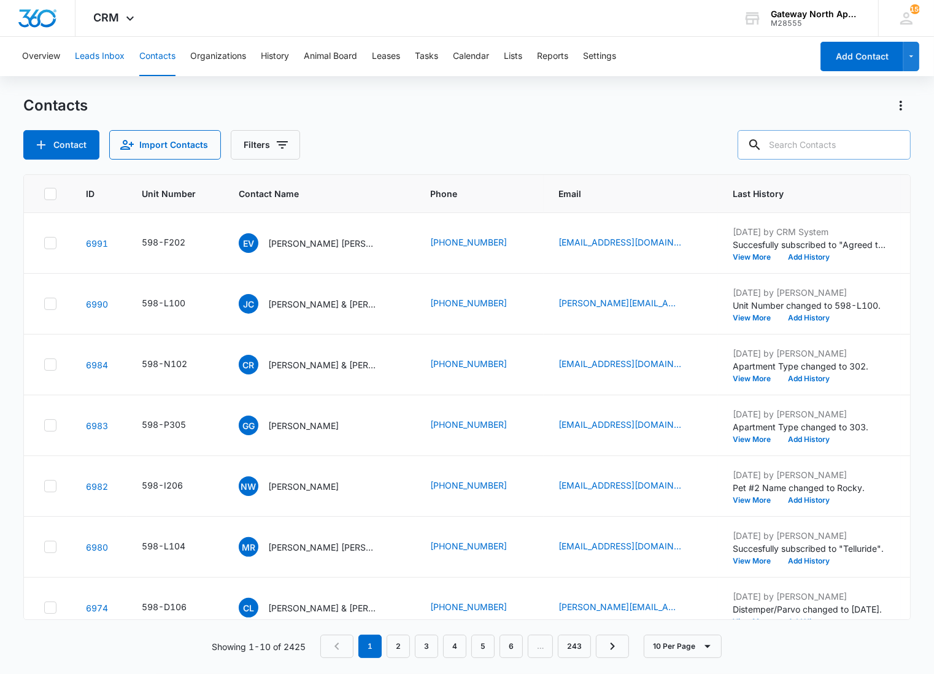
click at [114, 69] on button "Leads Inbox" at bounding box center [100, 56] width 50 height 39
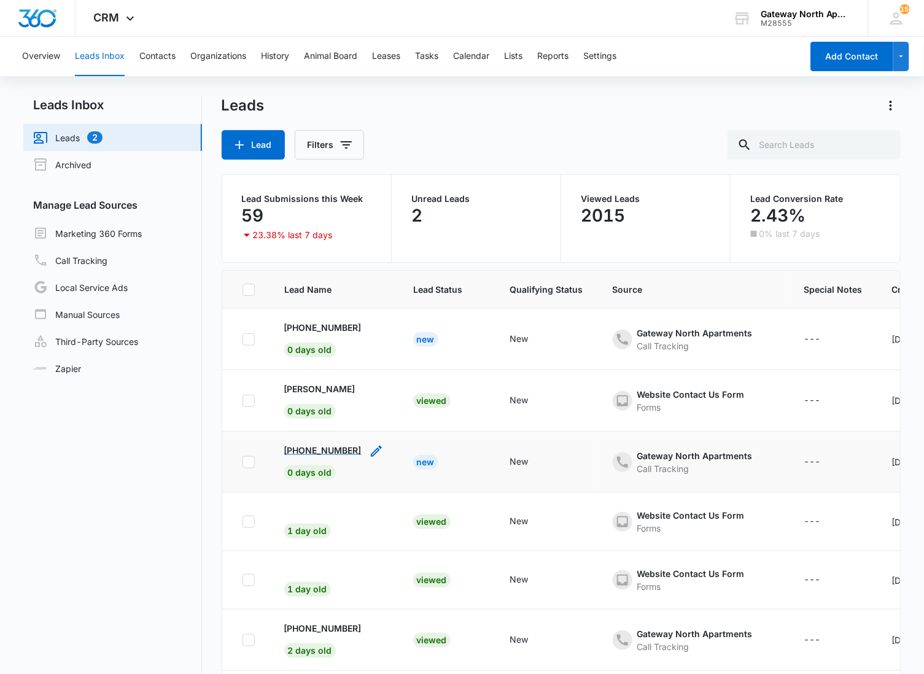
click at [319, 452] on p "[PHONE_NUMBER]" at bounding box center [322, 450] width 77 height 13
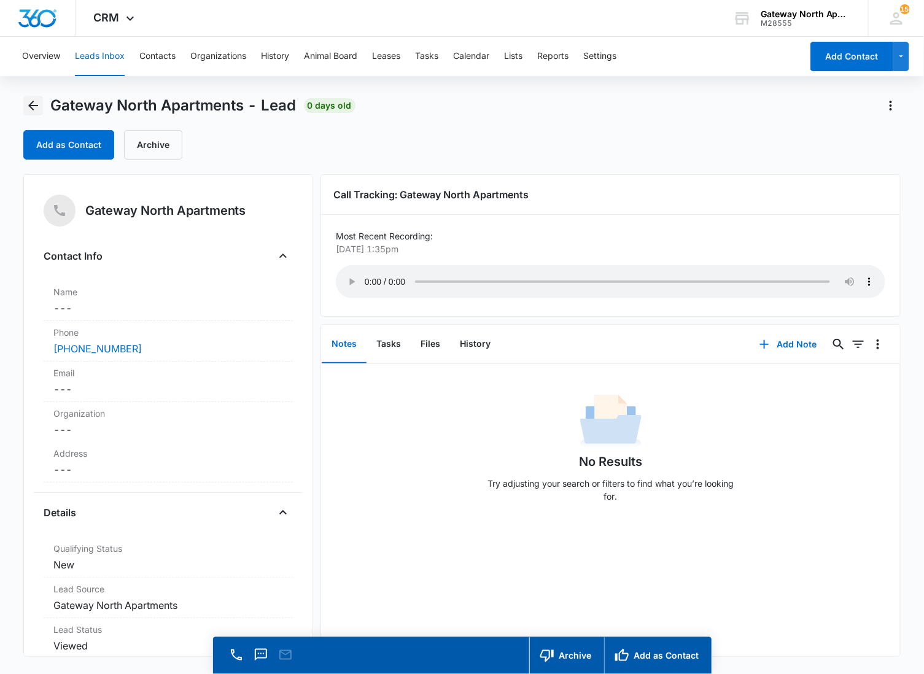
click at [31, 112] on icon "Back" at bounding box center [33, 105] width 15 height 15
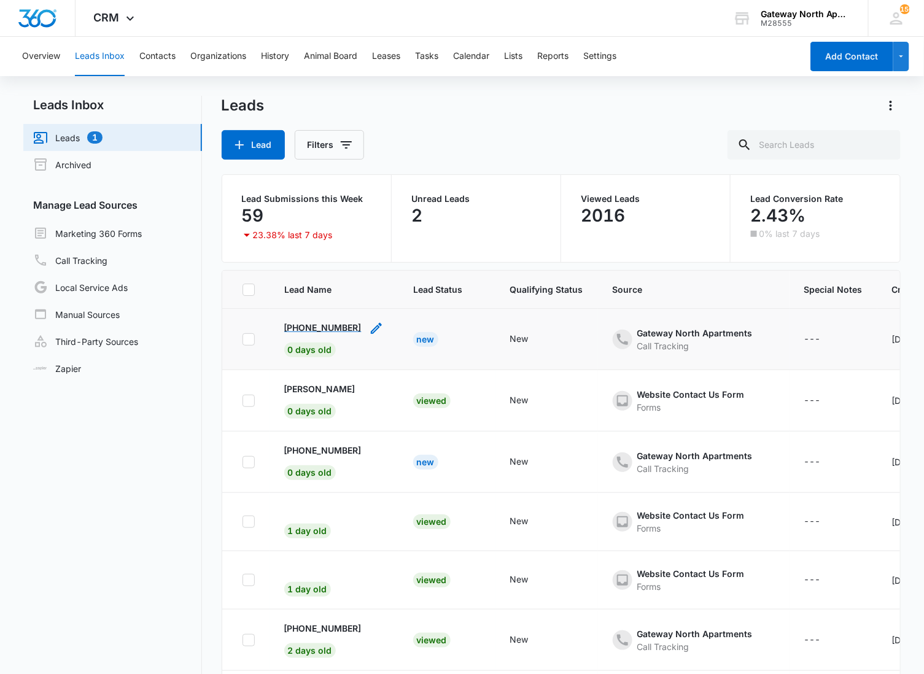
click at [325, 324] on p "[PHONE_NUMBER]" at bounding box center [322, 327] width 77 height 13
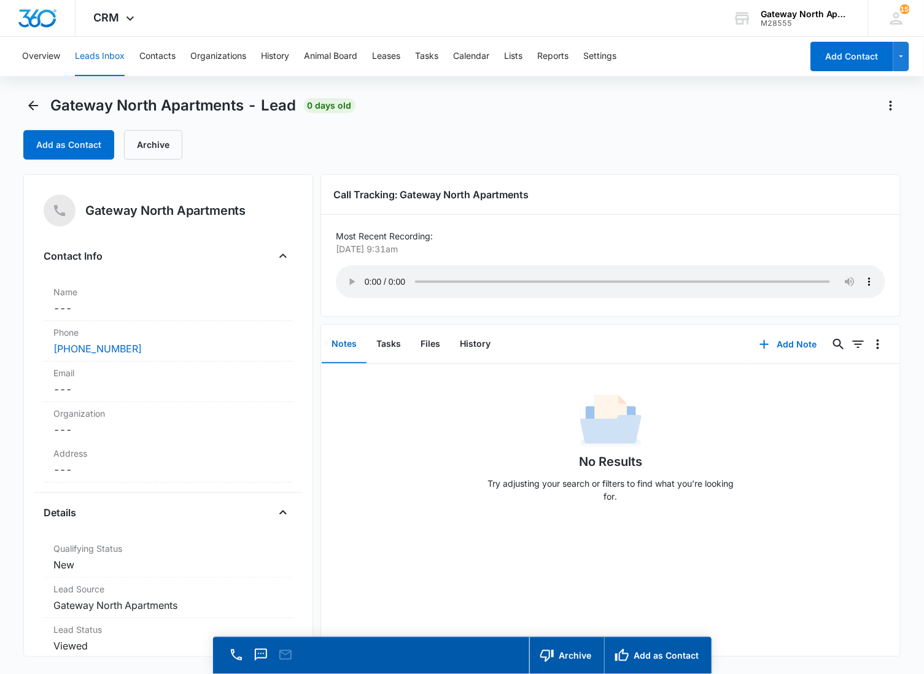
click at [10, 248] on main "Gateway North Apartments - Lead 0 days old Add as Contact Archive Gateway North…" at bounding box center [462, 402] width 924 height 613
click at [38, 104] on icon "Back" at bounding box center [33, 105] width 15 height 15
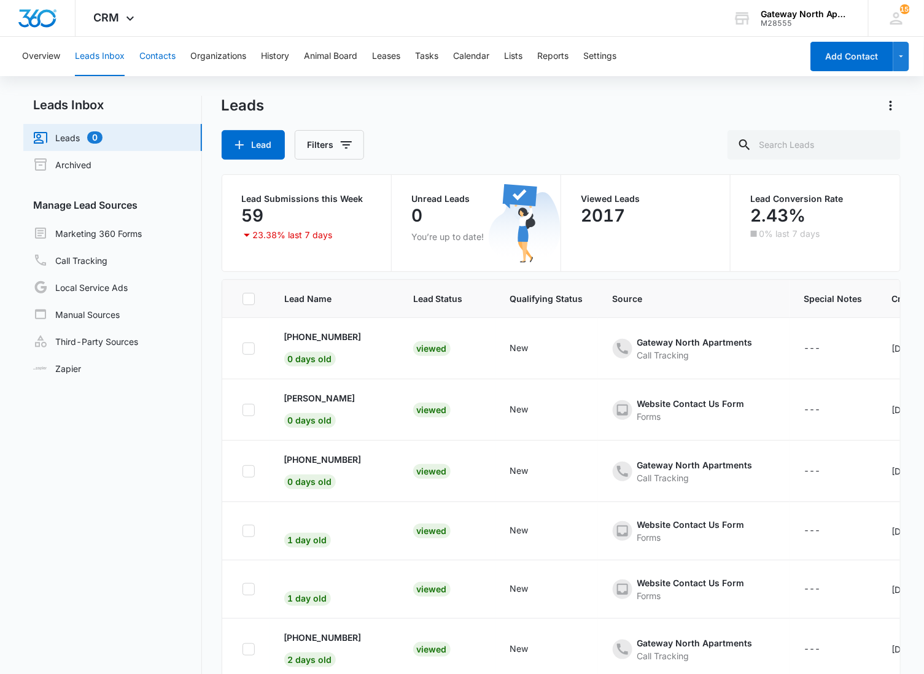
click at [145, 56] on button "Contacts" at bounding box center [157, 56] width 36 height 39
